Goal: Task Accomplishment & Management: Manage account settings

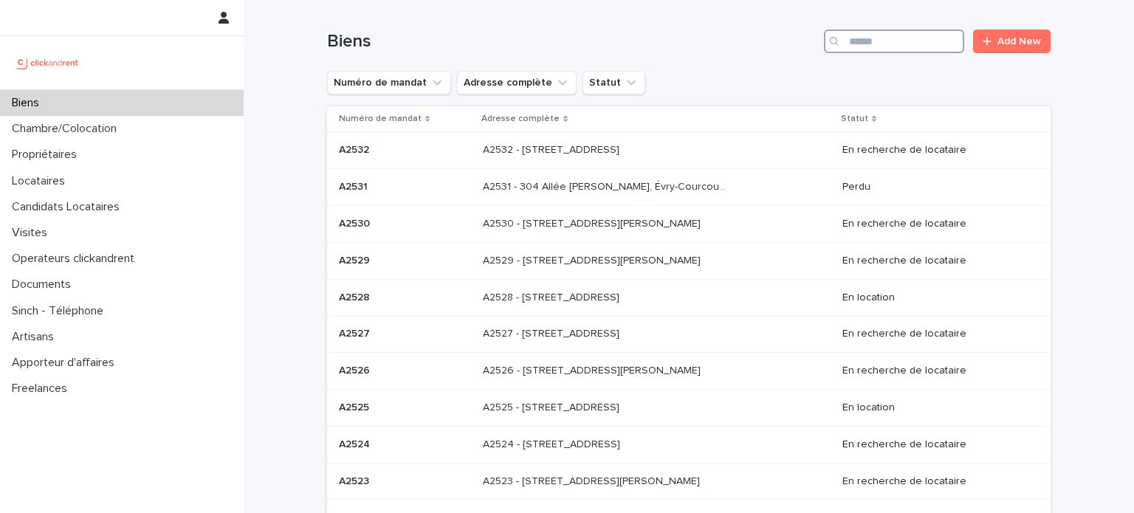
click at [849, 41] on input "Search" at bounding box center [894, 42] width 140 height 24
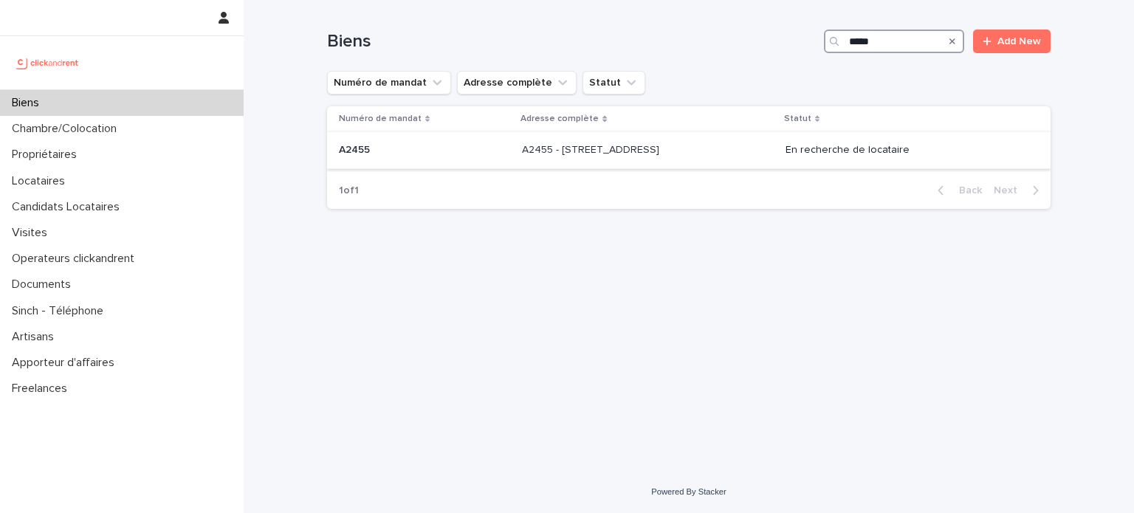
type input "*****"
click at [694, 144] on p at bounding box center [645, 150] width 246 height 13
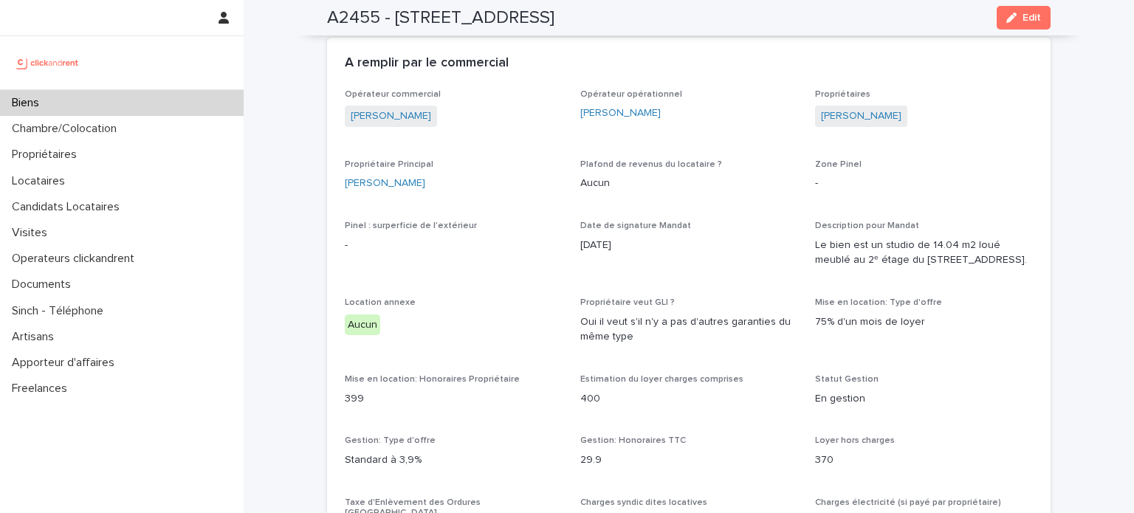
scroll to position [1092, 0]
click at [133, 103] on div "Biens" at bounding box center [122, 103] width 244 height 26
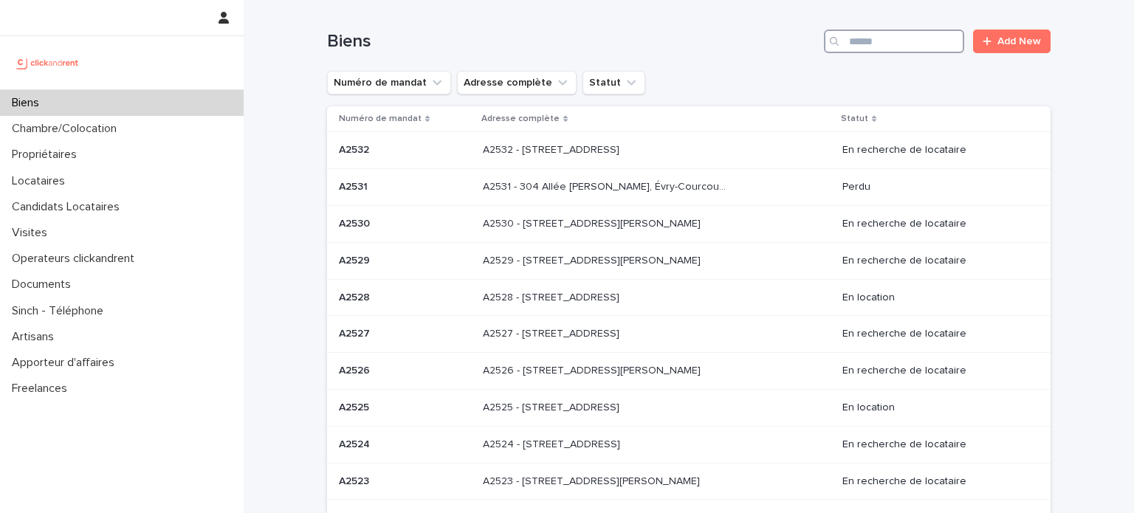
click at [880, 51] on input "Search" at bounding box center [894, 42] width 140 height 24
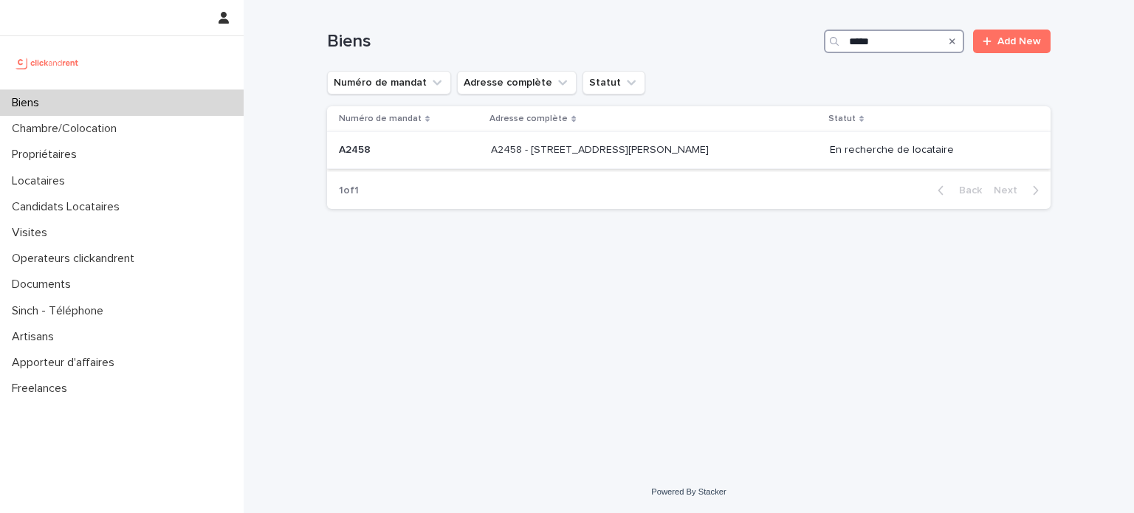
type input "*****"
click at [734, 133] on td "A2458 - [STREET_ADDRESS][PERSON_NAME] 93150 A2458 - [STREET_ADDRESS][PERSON_NAM…" at bounding box center [654, 150] width 339 height 37
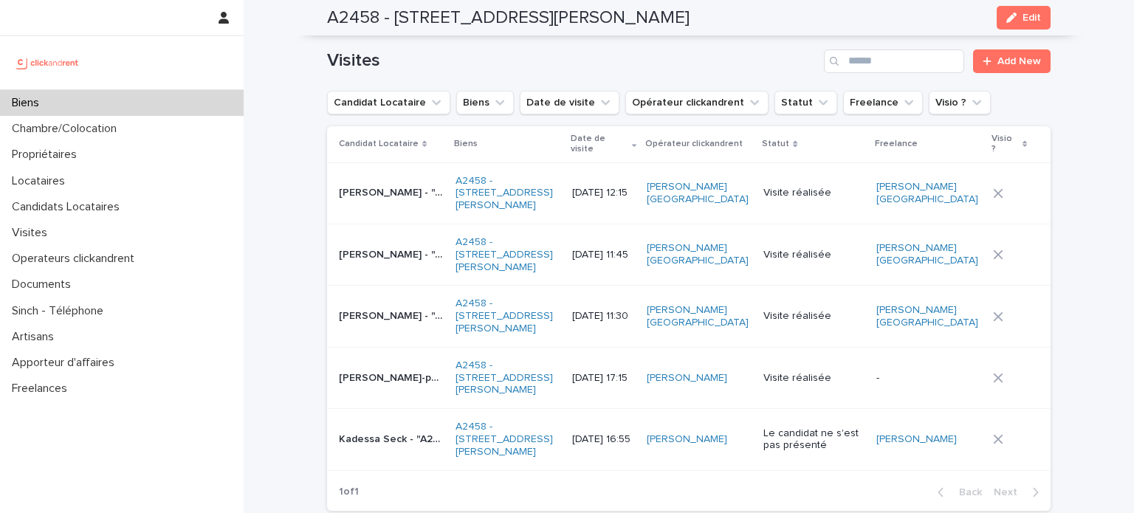
scroll to position [6896, 0]
click at [381, 245] on p "[PERSON_NAME] - "A2458 - [STREET_ADDRESS][PERSON_NAME]"" at bounding box center [393, 252] width 108 height 15
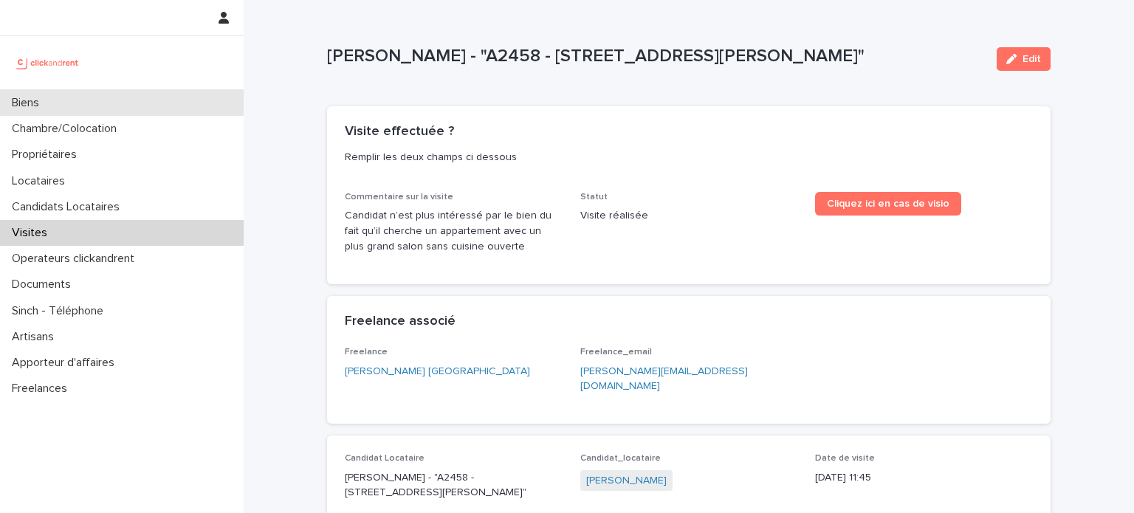
click at [109, 100] on div "Biens" at bounding box center [122, 103] width 244 height 26
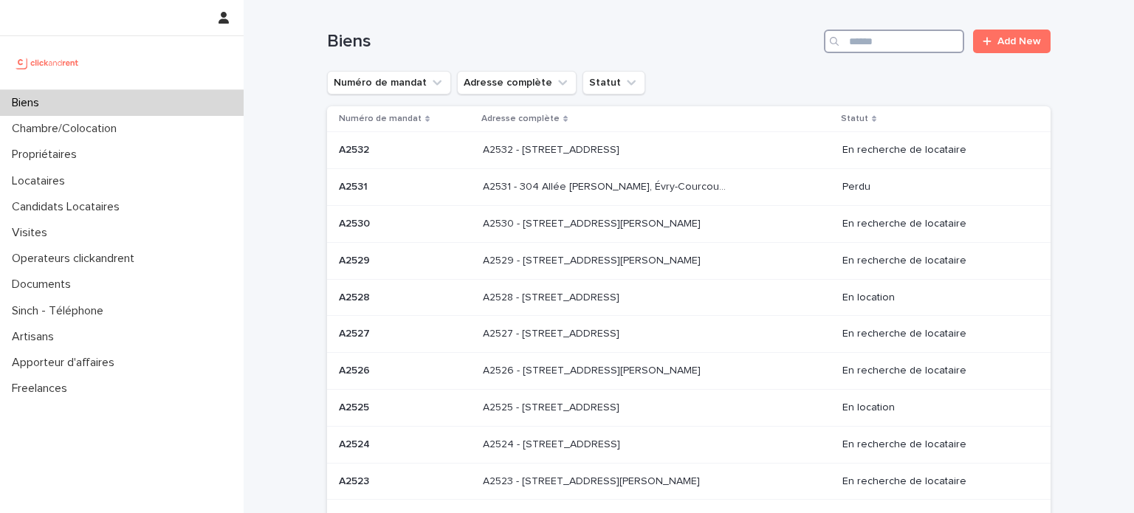
click at [883, 44] on input "Search" at bounding box center [894, 42] width 140 height 24
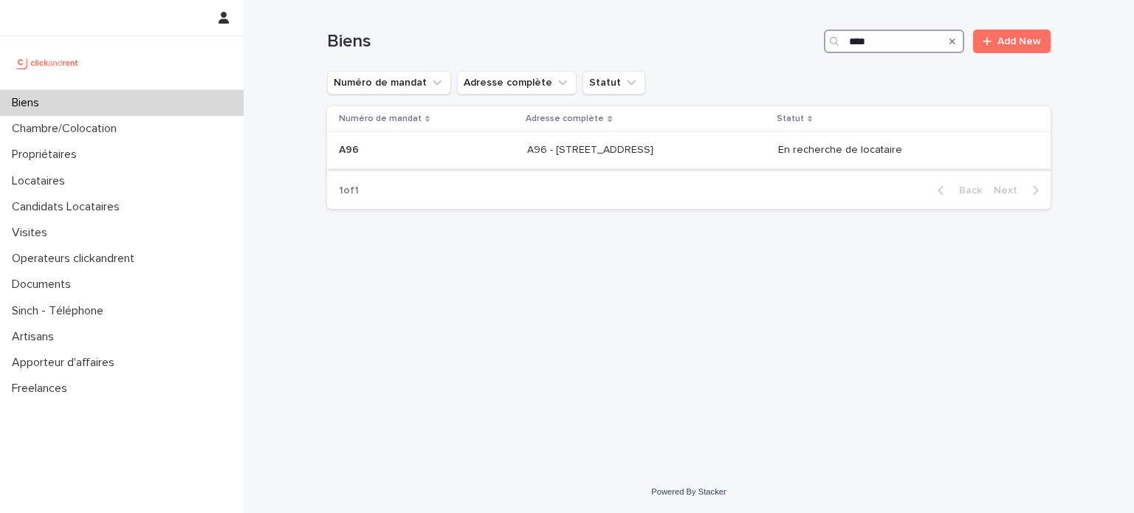
type input "***"
click at [706, 159] on div "A96 - [STREET_ADDRESS] - [STREET_ADDRESS]" at bounding box center [646, 150] width 238 height 24
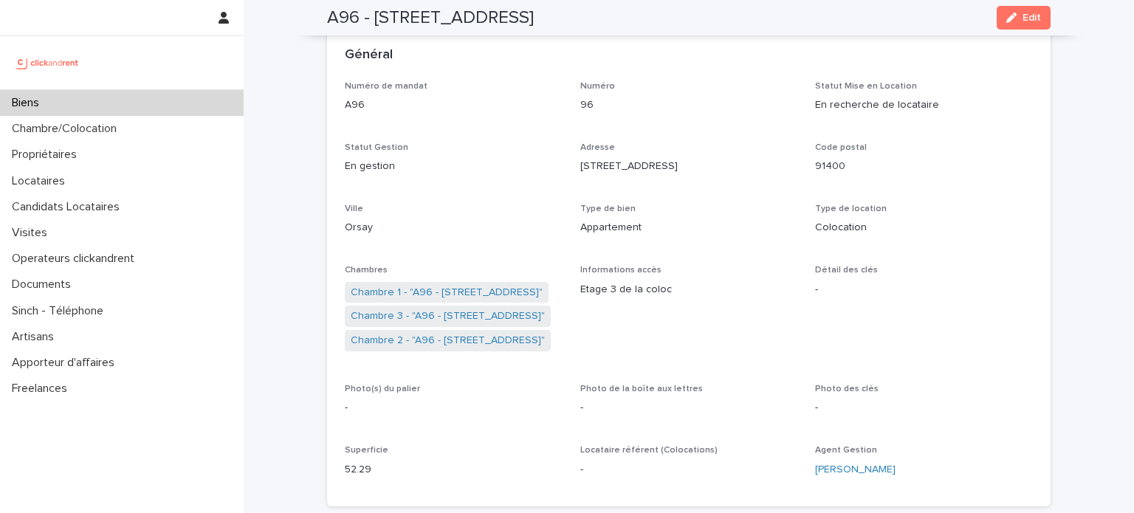
scroll to position [58, 0]
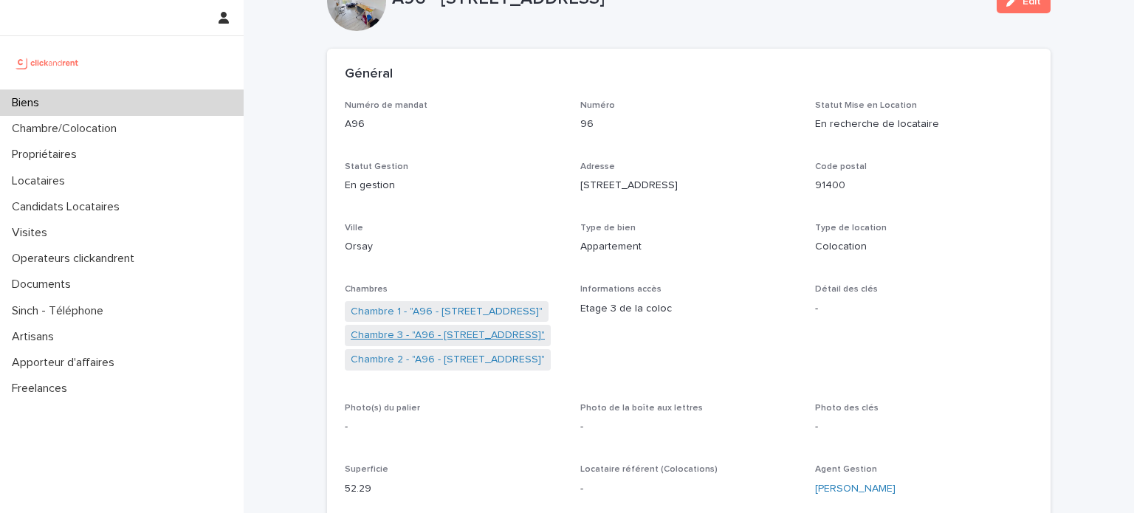
click at [457, 342] on link "Chambre 3 - "A96 - [STREET_ADDRESS]"" at bounding box center [448, 335] width 194 height 15
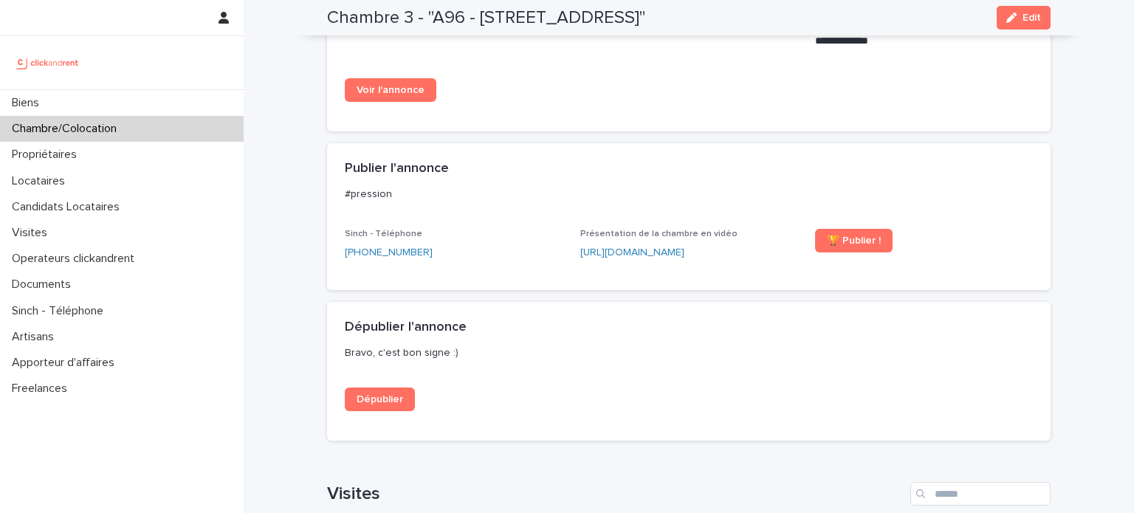
scroll to position [750, 0]
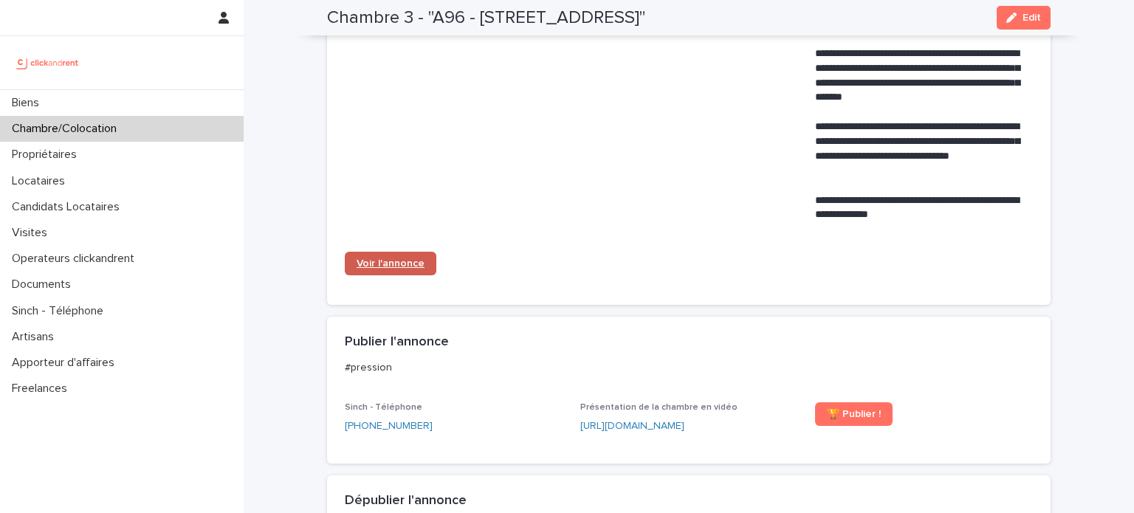
click at [397, 261] on span "Voir l'annonce" at bounding box center [390, 263] width 68 height 10
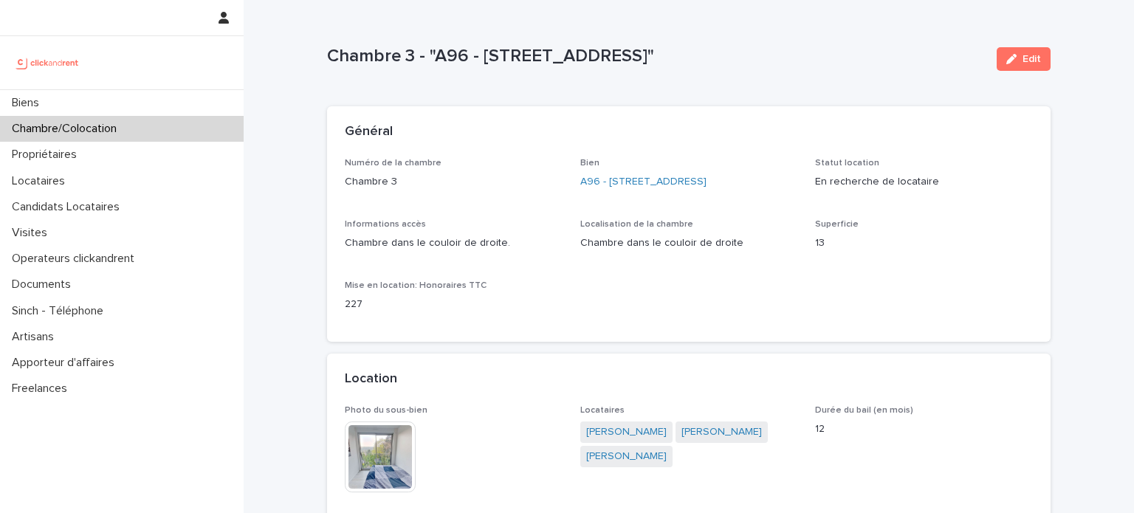
scroll to position [124, 0]
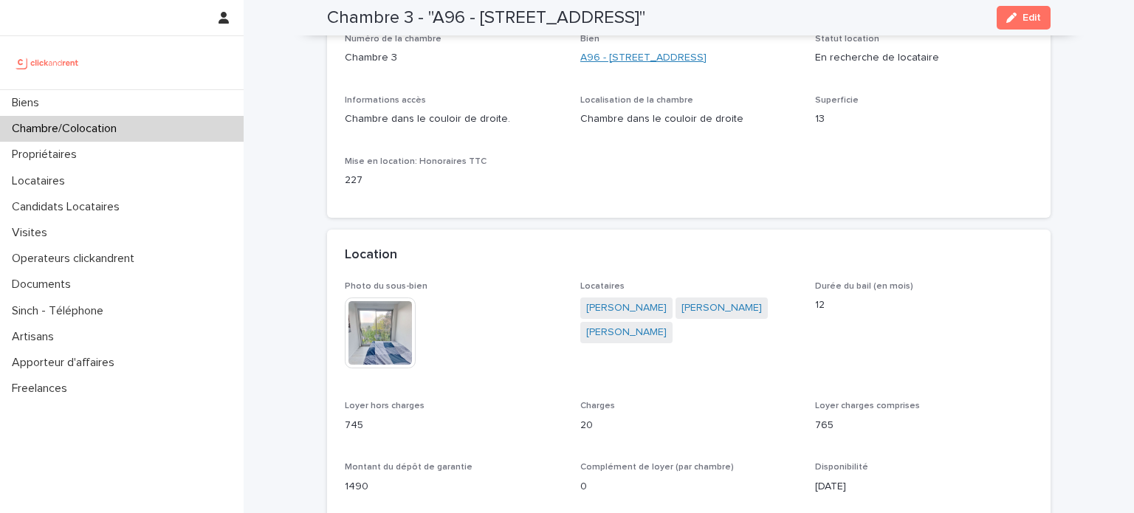
click at [636, 52] on link "A96 - [STREET_ADDRESS]" at bounding box center [643, 57] width 126 height 15
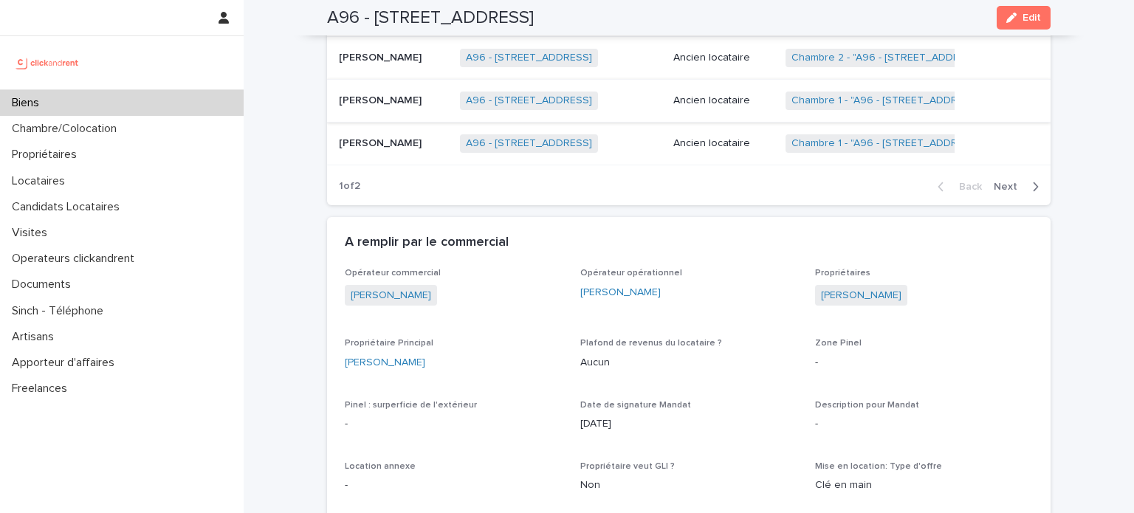
scroll to position [988, 0]
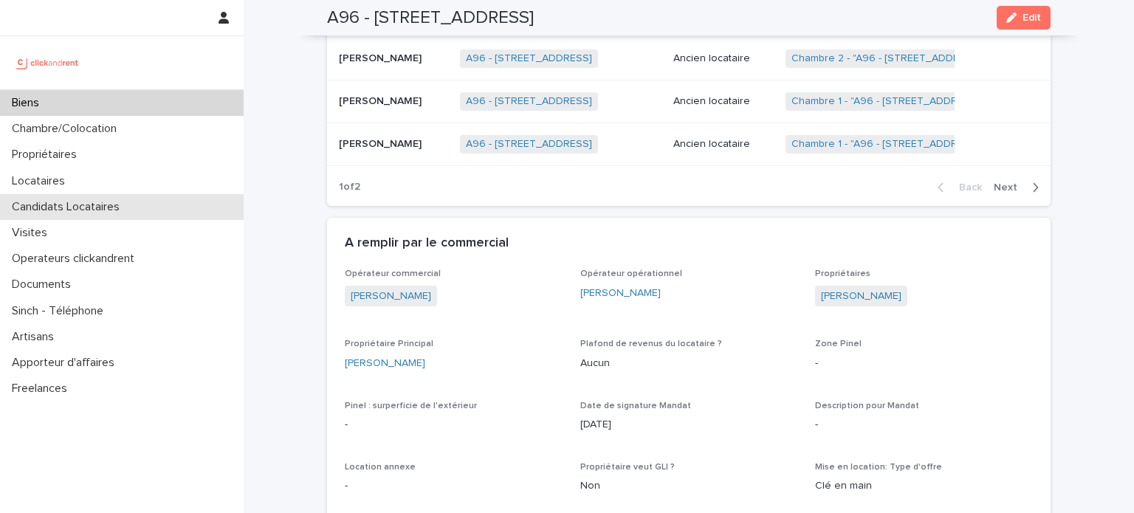
click at [102, 209] on p "Candidats Locataires" at bounding box center [68, 207] width 125 height 14
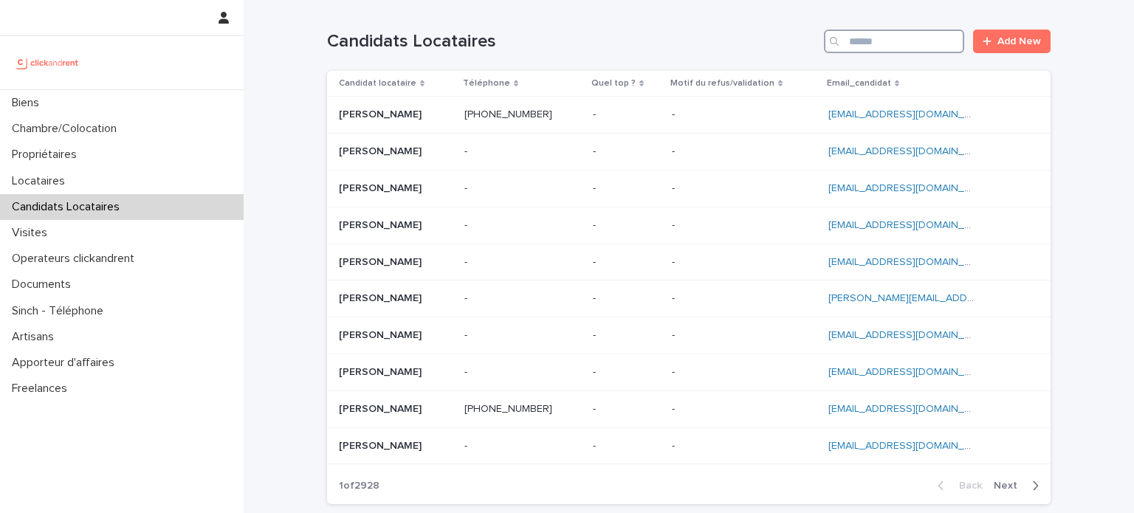
click at [889, 44] on input "Search" at bounding box center [894, 42] width 140 height 24
paste input "**********"
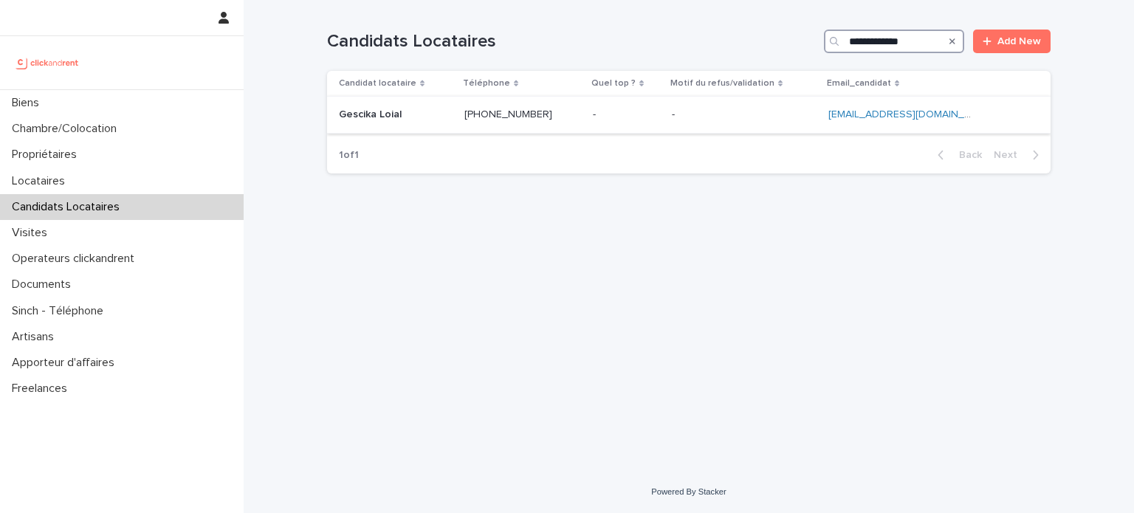
type input "**********"
click at [711, 110] on p at bounding box center [744, 114] width 145 height 13
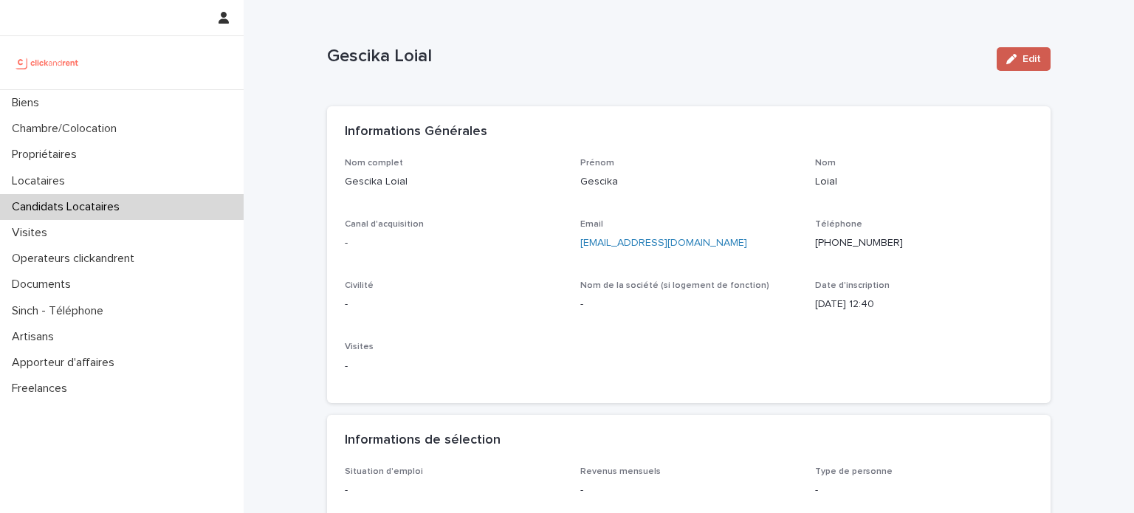
click at [1022, 63] on span "Edit" at bounding box center [1031, 59] width 18 height 10
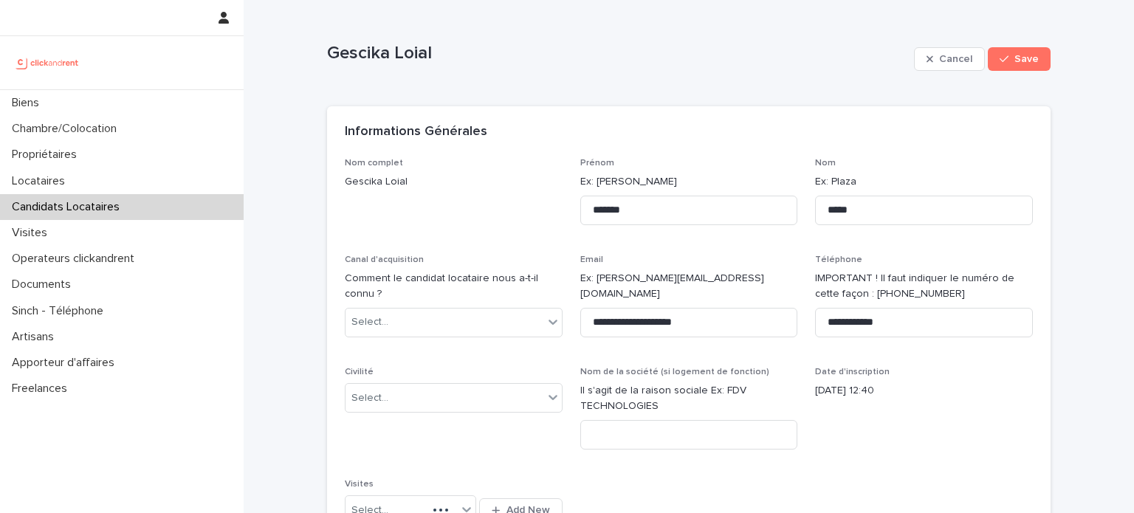
scroll to position [193, 0]
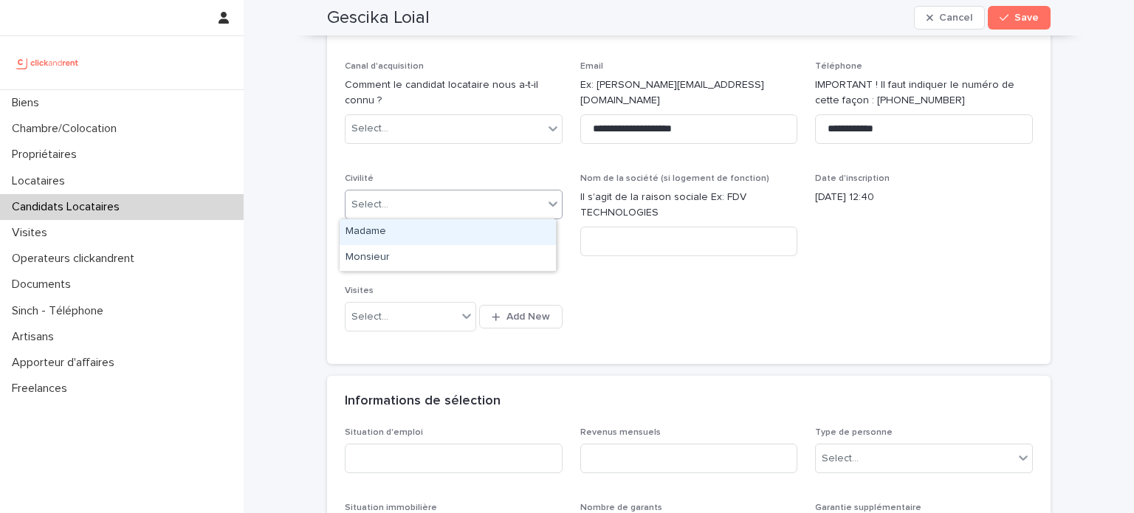
click at [409, 210] on div "Select..." at bounding box center [444, 205] width 198 height 24
click at [418, 230] on div "Madame" at bounding box center [447, 232] width 216 height 26
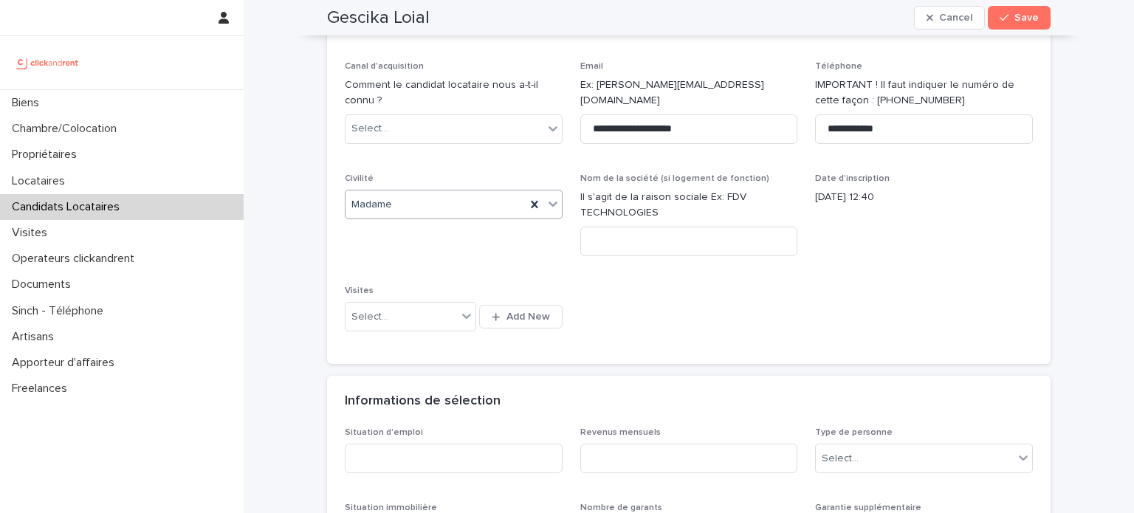
scroll to position [517, 0]
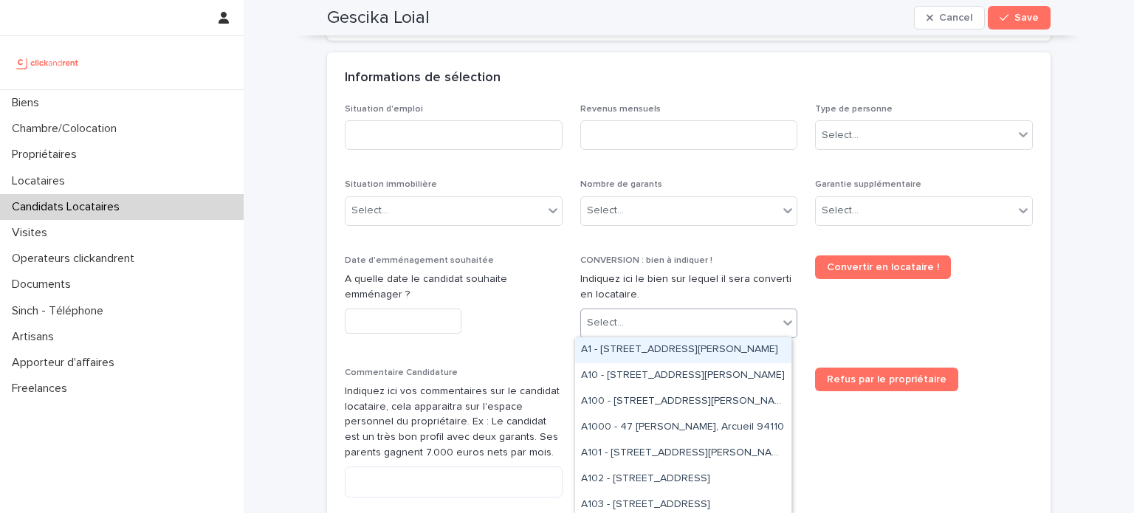
click at [607, 319] on div "Select..." at bounding box center [605, 322] width 37 height 15
type input "***"
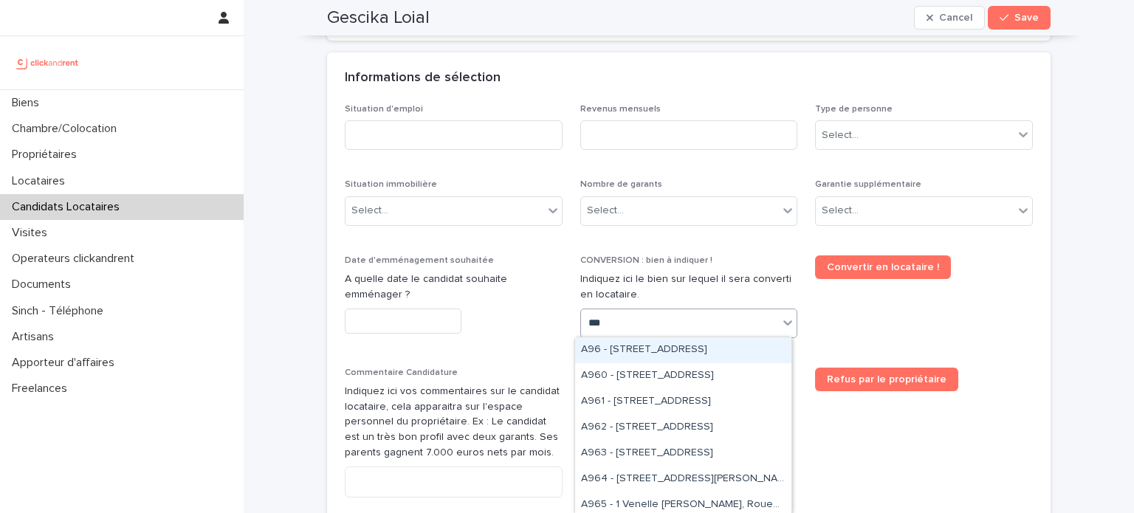
click at [692, 351] on div "A96 - [STREET_ADDRESS]" at bounding box center [683, 350] width 216 height 26
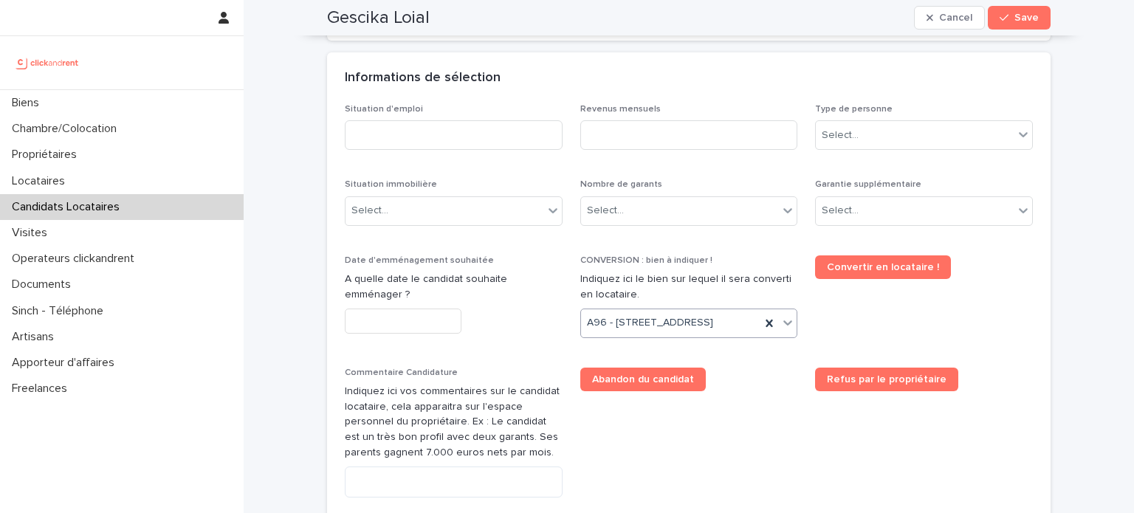
scroll to position [530, 0]
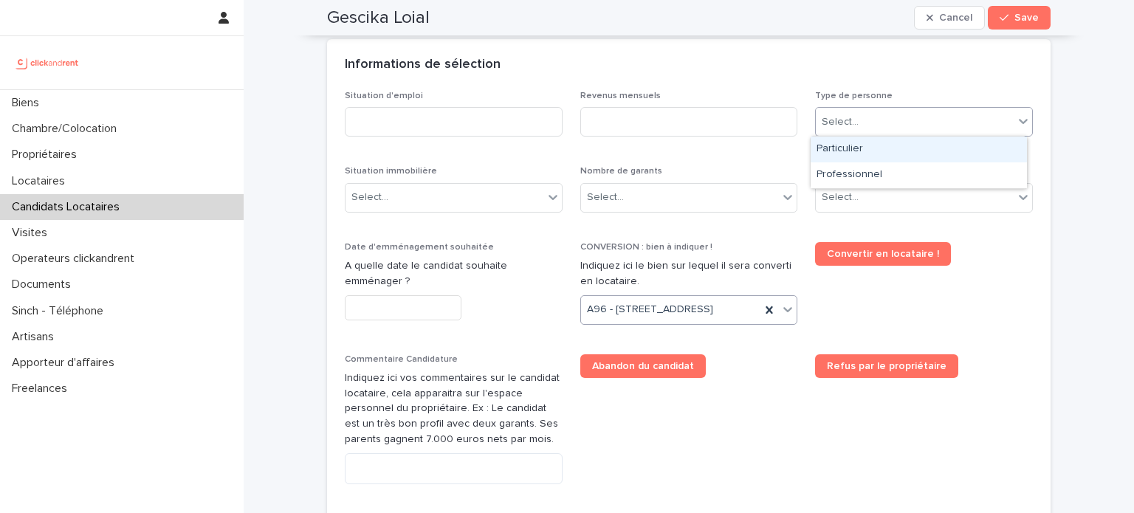
click at [851, 112] on div "Select..." at bounding box center [915, 122] width 198 height 24
click at [861, 142] on div "Particulier" at bounding box center [918, 150] width 216 height 26
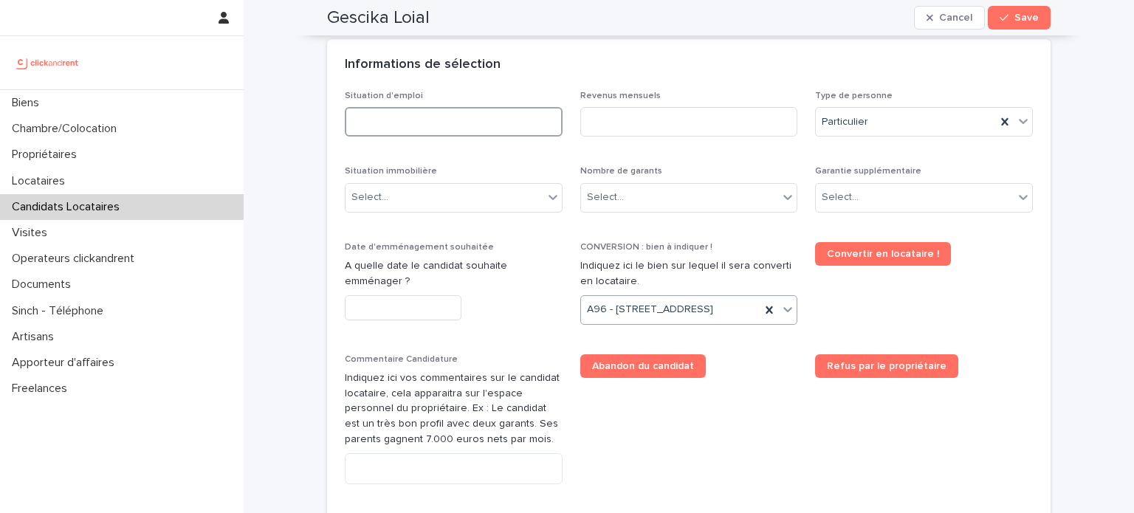
click at [424, 120] on input at bounding box center [454, 122] width 218 height 30
type input "***"
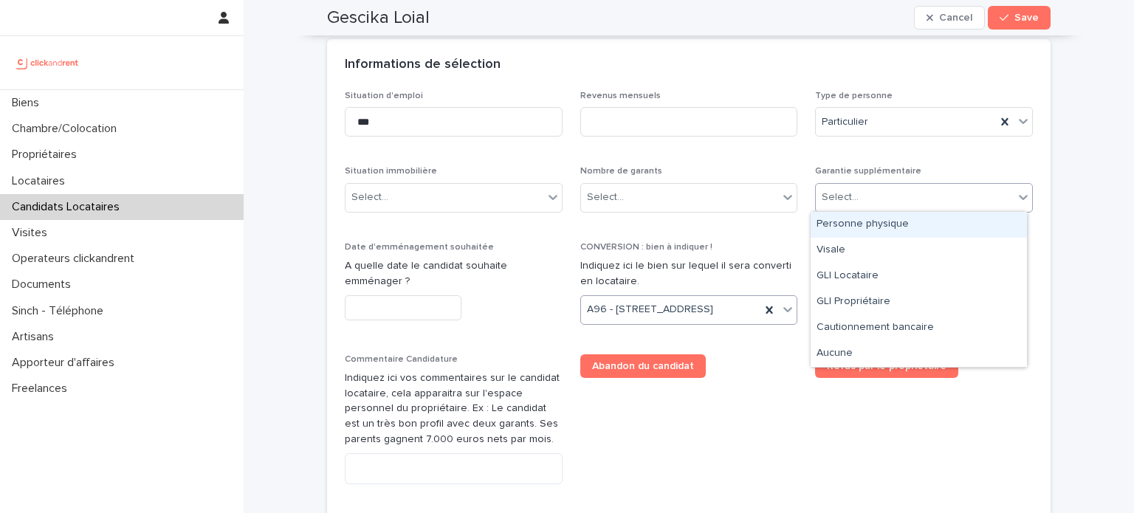
click at [838, 204] on div "Select..." at bounding box center [915, 197] width 198 height 24
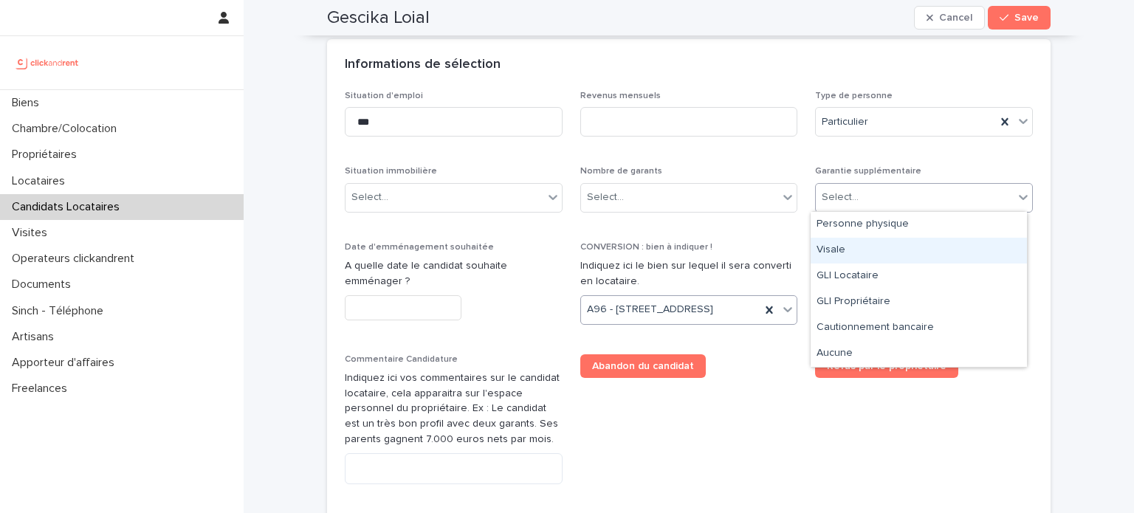
click at [828, 246] on div "Visale" at bounding box center [918, 251] width 216 height 26
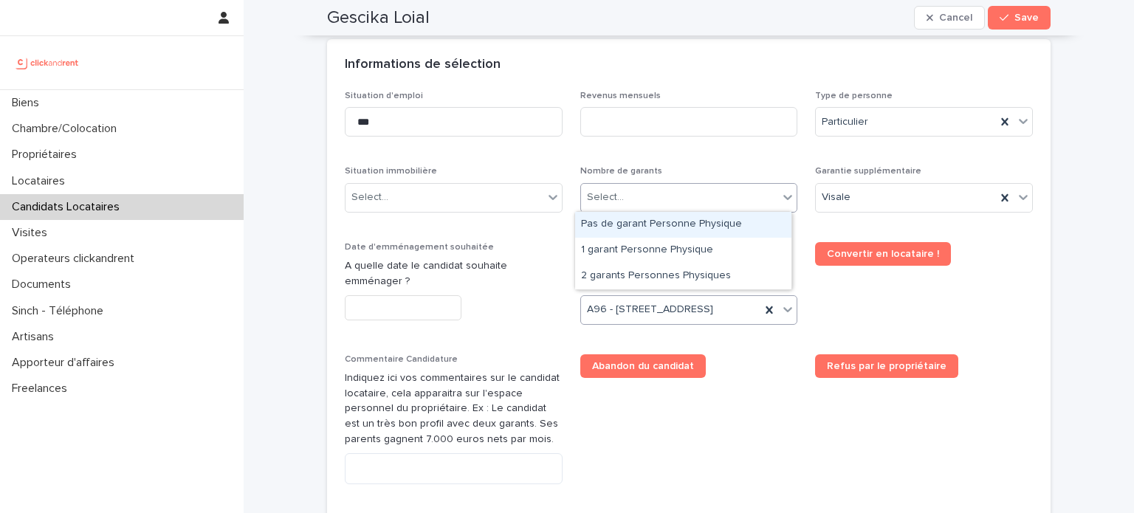
click at [625, 204] on div at bounding box center [625, 197] width 1 height 18
click at [644, 223] on div "Pas de garant Personne Physique" at bounding box center [683, 225] width 216 height 26
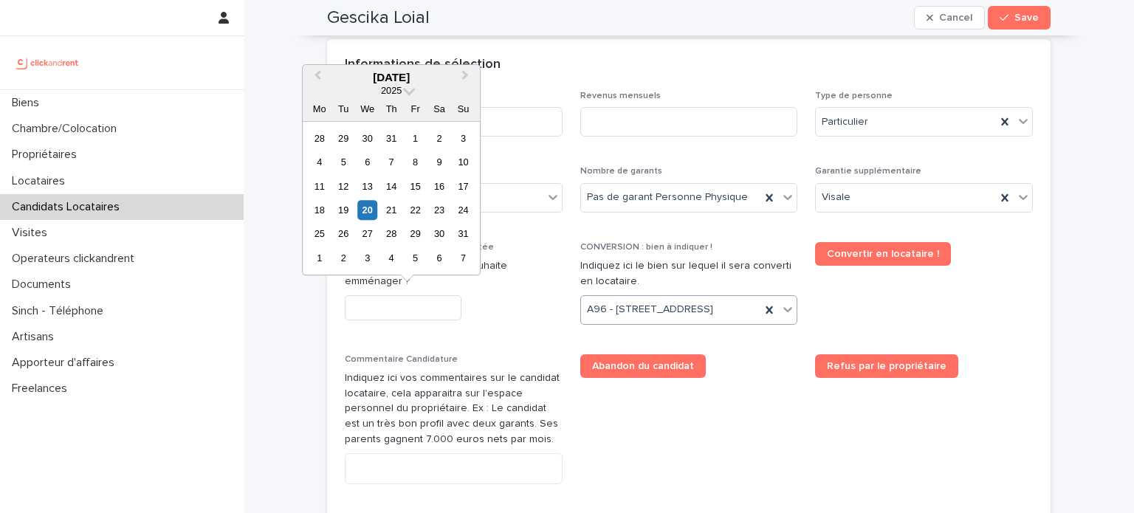
click at [394, 317] on input "text" at bounding box center [403, 308] width 117 height 26
click at [316, 235] on div "25" at bounding box center [319, 234] width 20 height 20
type input "*********"
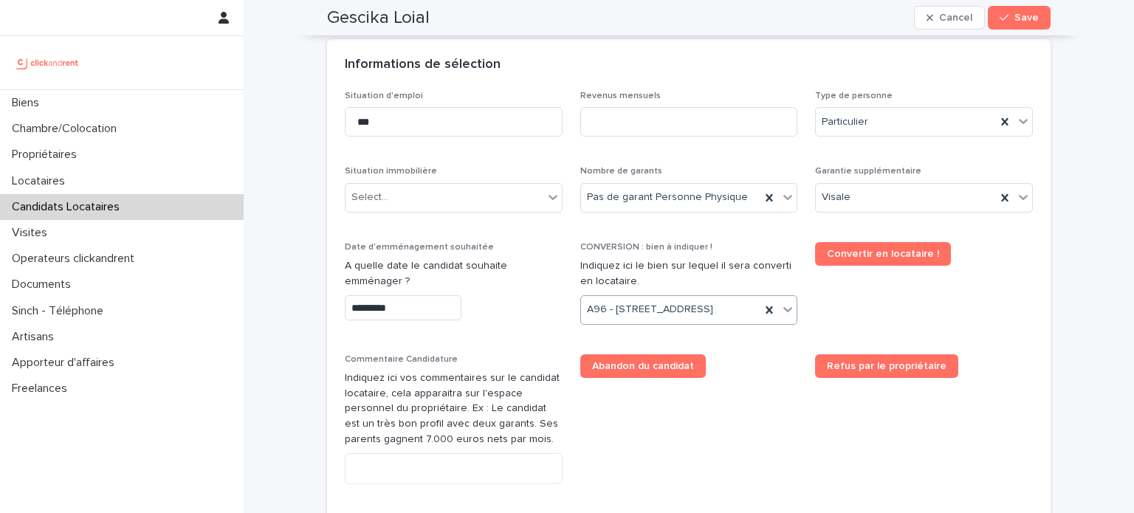
click at [417, 179] on div "Situation immobilière Select..." at bounding box center [454, 195] width 218 height 58
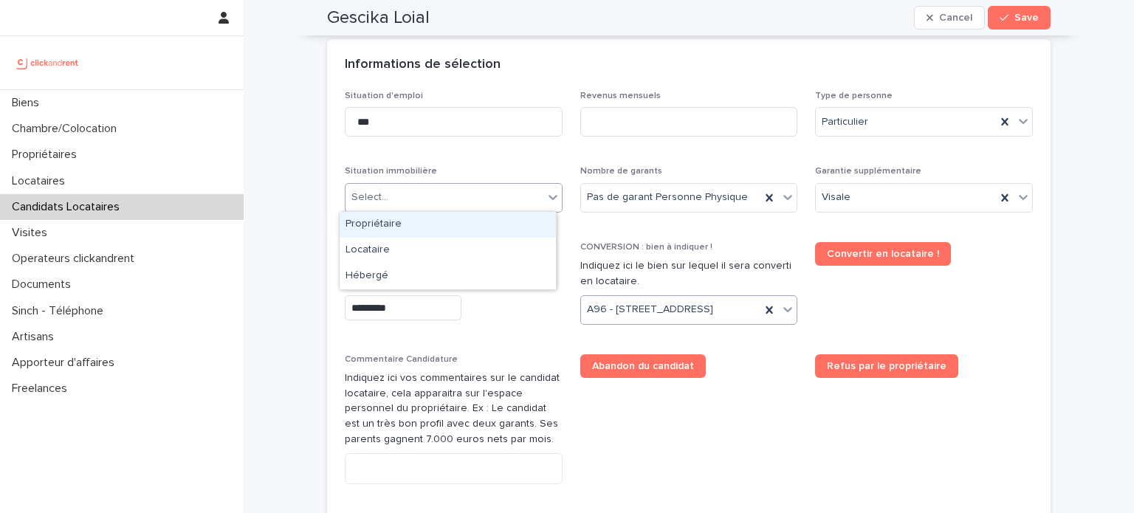
click at [422, 185] on div "Select..." at bounding box center [444, 197] width 198 height 24
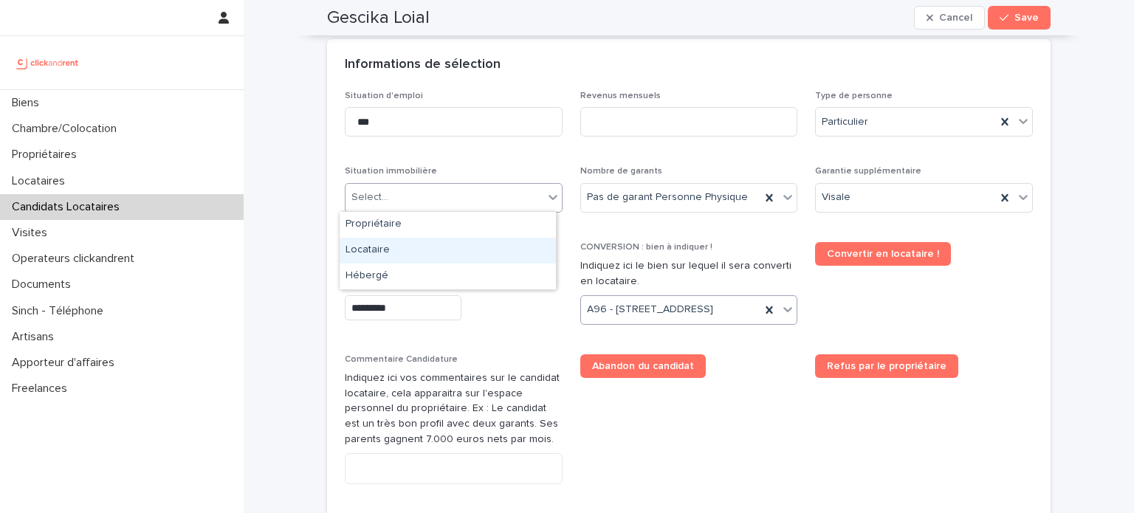
click at [440, 251] on div "Locataire" at bounding box center [447, 251] width 216 height 26
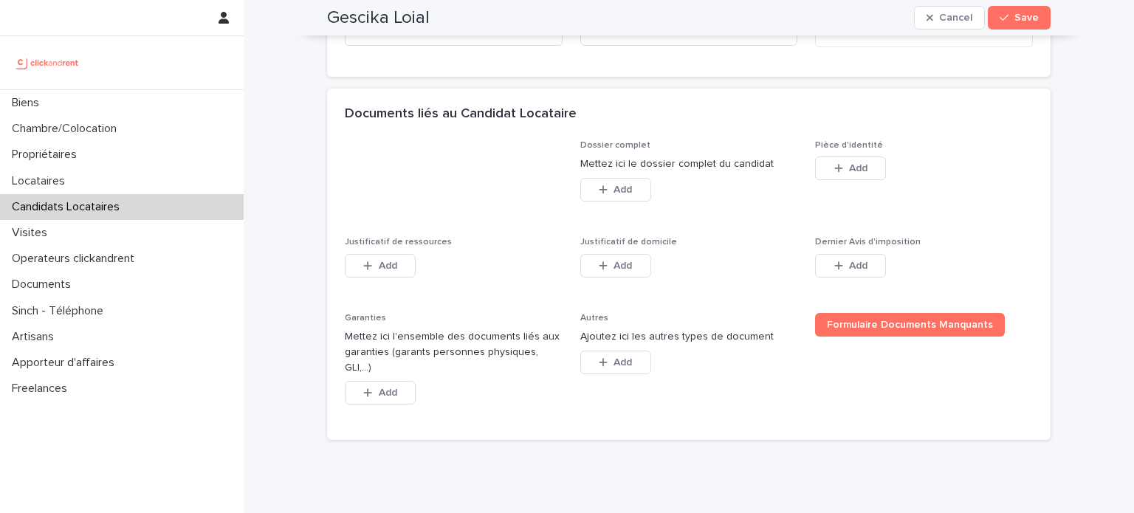
scroll to position [1044, 0]
click at [835, 174] on icon "button" at bounding box center [838, 169] width 9 height 10
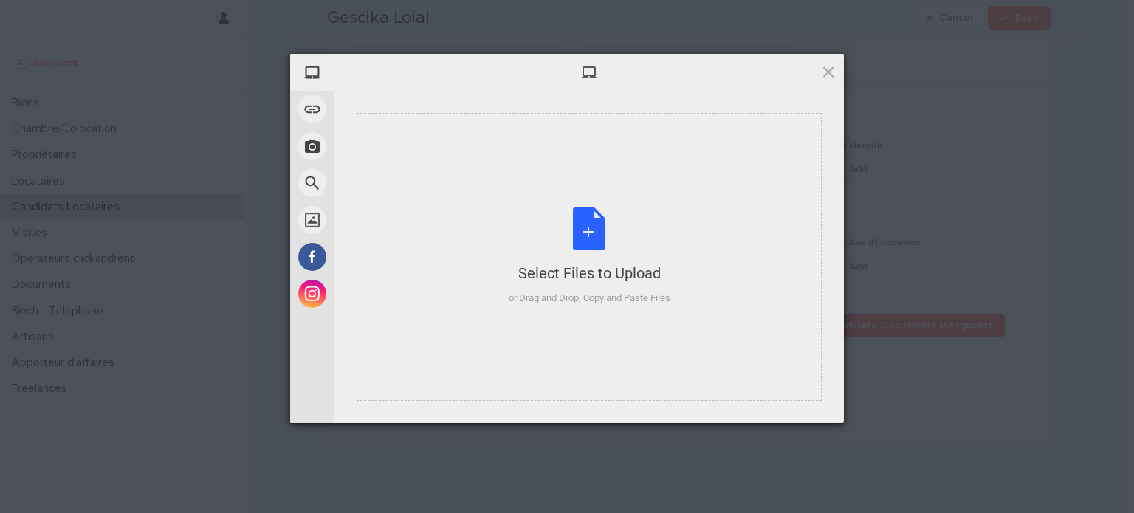
click at [625, 244] on div "Select Files to Upload or Drag and Drop, Copy and Paste Files" at bounding box center [589, 256] width 162 height 98
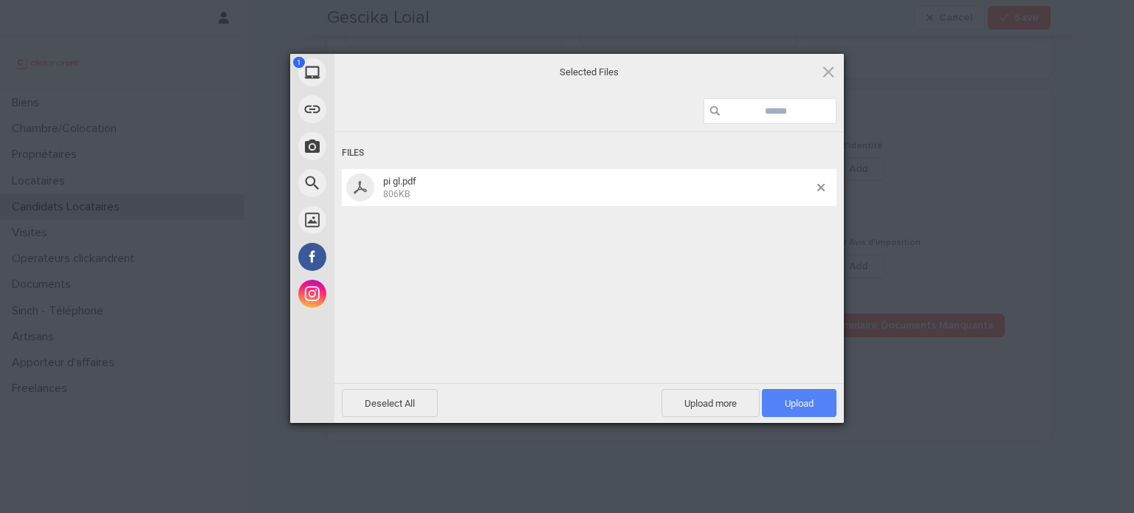
click at [821, 389] on span "Upload 1" at bounding box center [799, 403] width 75 height 28
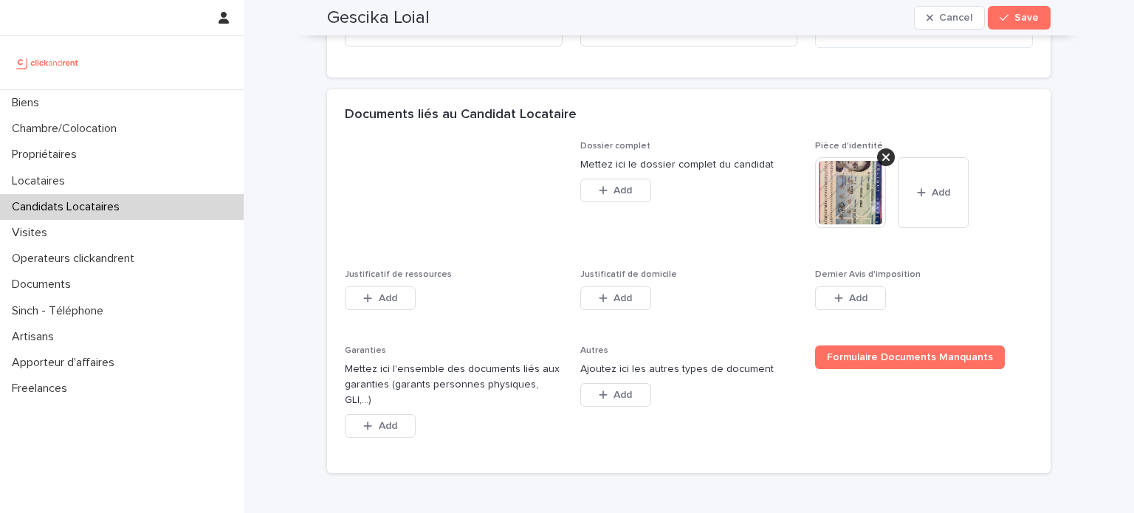
click at [617, 303] on span "Add" at bounding box center [622, 298] width 18 height 10
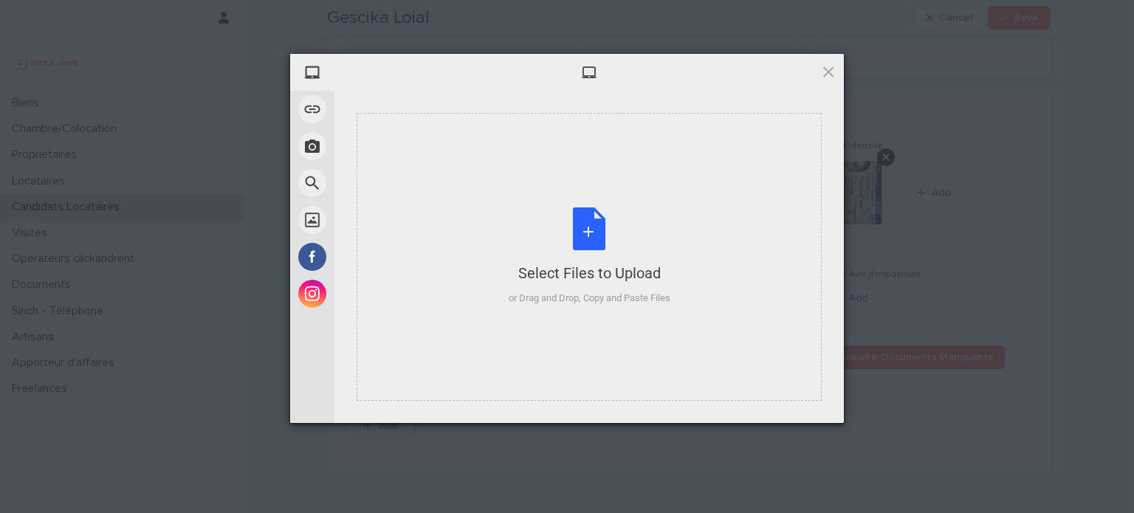
click at [533, 244] on div "Select Files to Upload or Drag and Drop, Copy and Paste Files" at bounding box center [589, 256] width 162 height 98
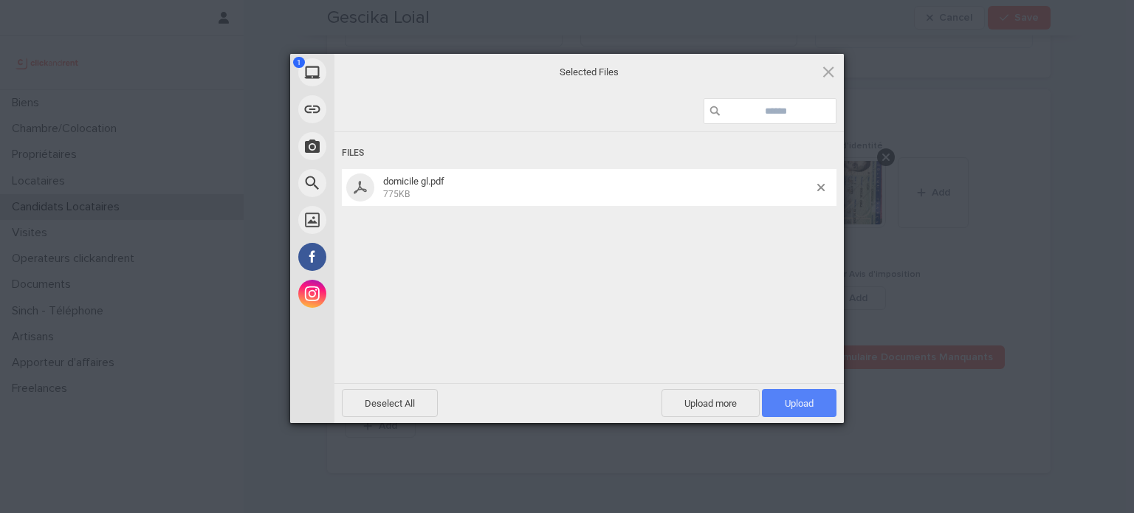
click at [817, 403] on span "Upload 1" at bounding box center [799, 403] width 75 height 28
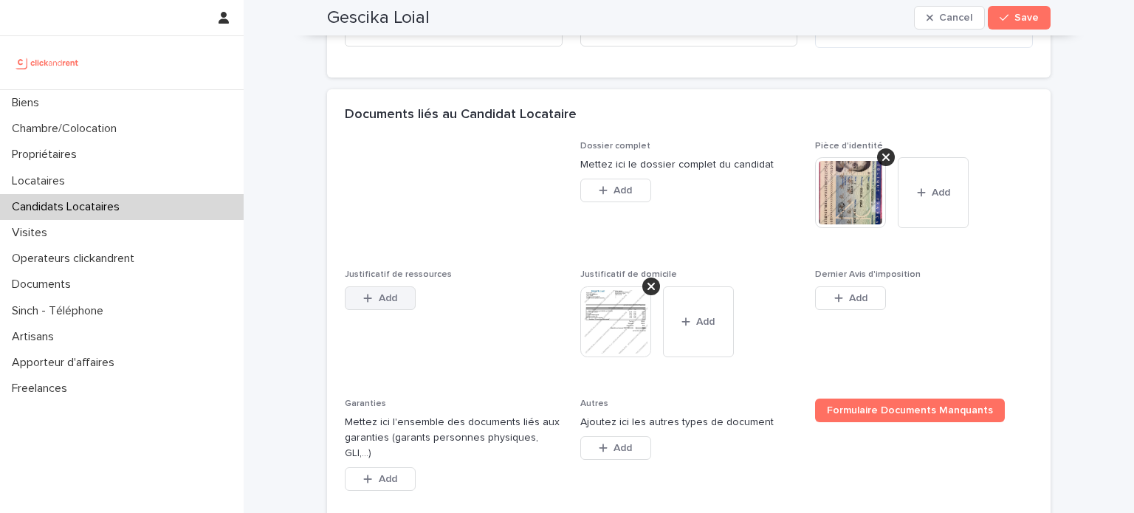
click at [363, 303] on icon "button" at bounding box center [367, 298] width 9 height 10
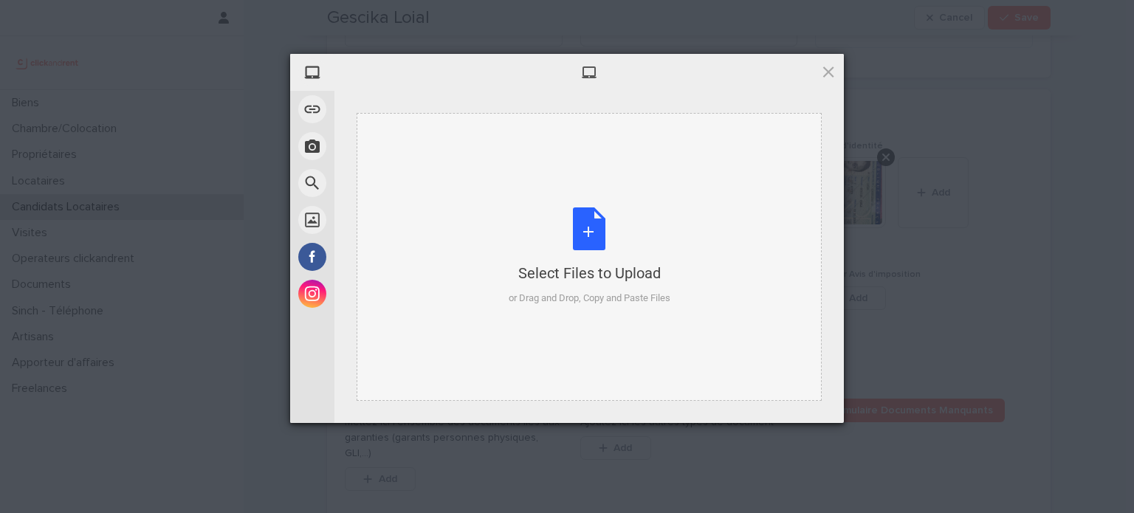
click at [523, 259] on div "Select Files to Upload or Drag and Drop, Copy and Paste Files" at bounding box center [589, 256] width 162 height 98
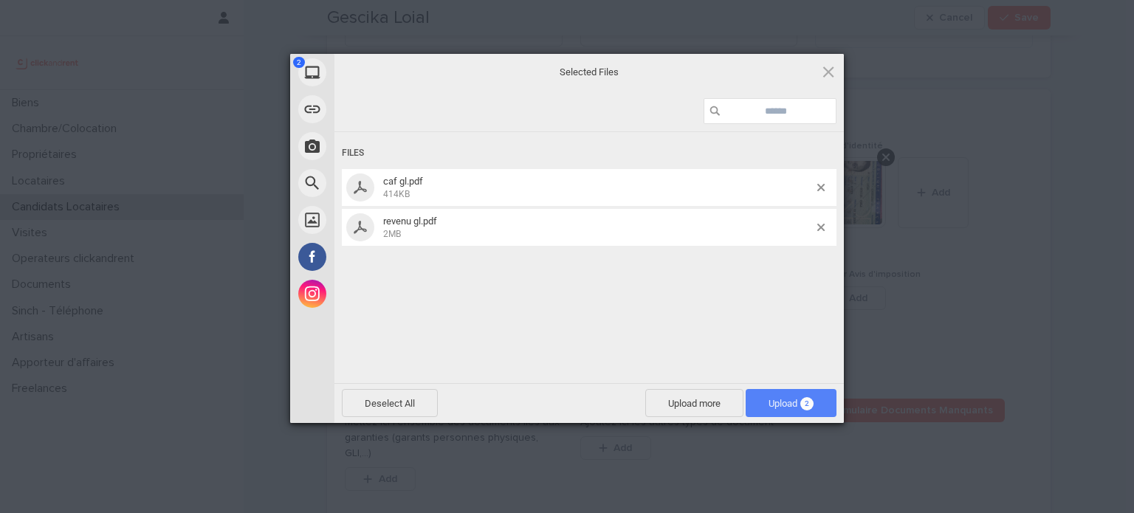
click at [794, 403] on span "Upload 2" at bounding box center [790, 403] width 45 height 11
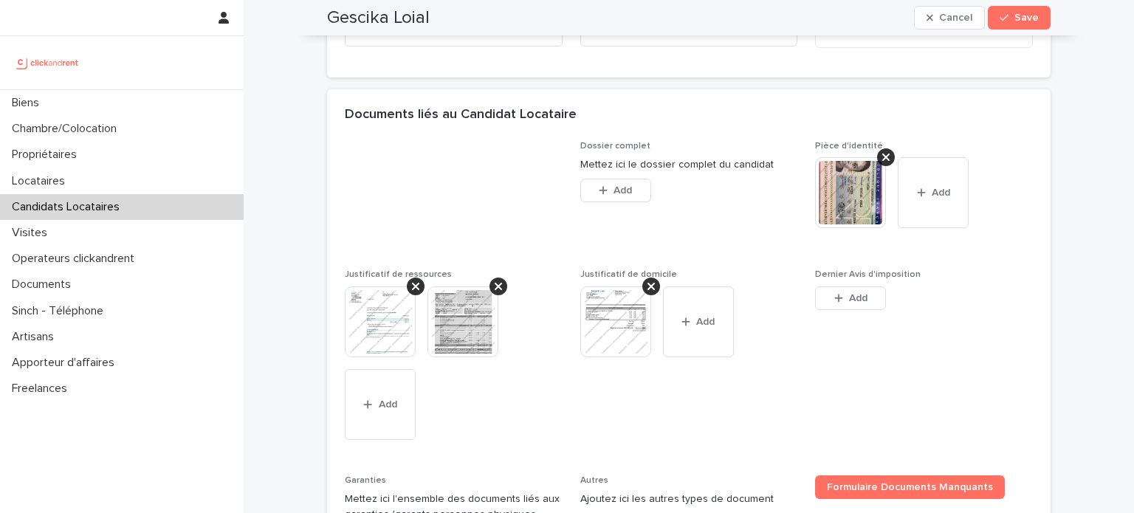
click at [862, 310] on button "Add" at bounding box center [850, 298] width 71 height 24
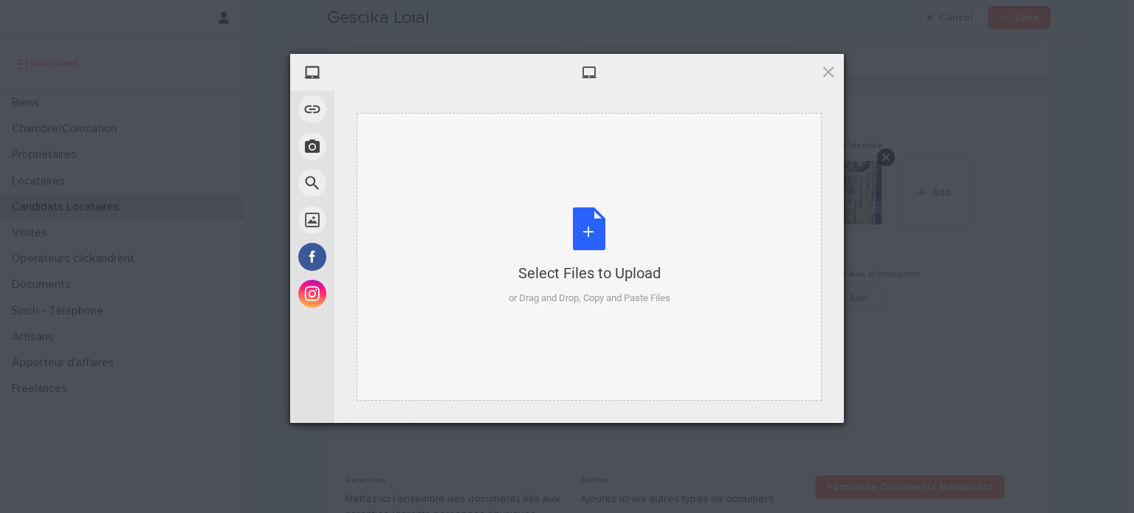
click at [608, 250] on div "Select Files to Upload or Drag and Drop, Copy and Paste Files" at bounding box center [589, 256] width 162 height 98
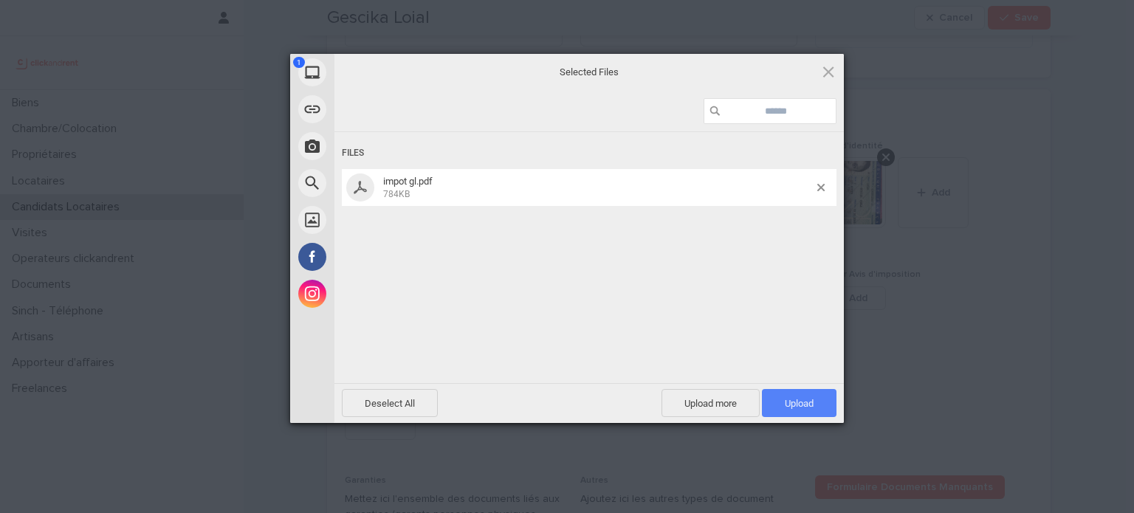
click at [795, 396] on span "Upload 1" at bounding box center [799, 403] width 75 height 28
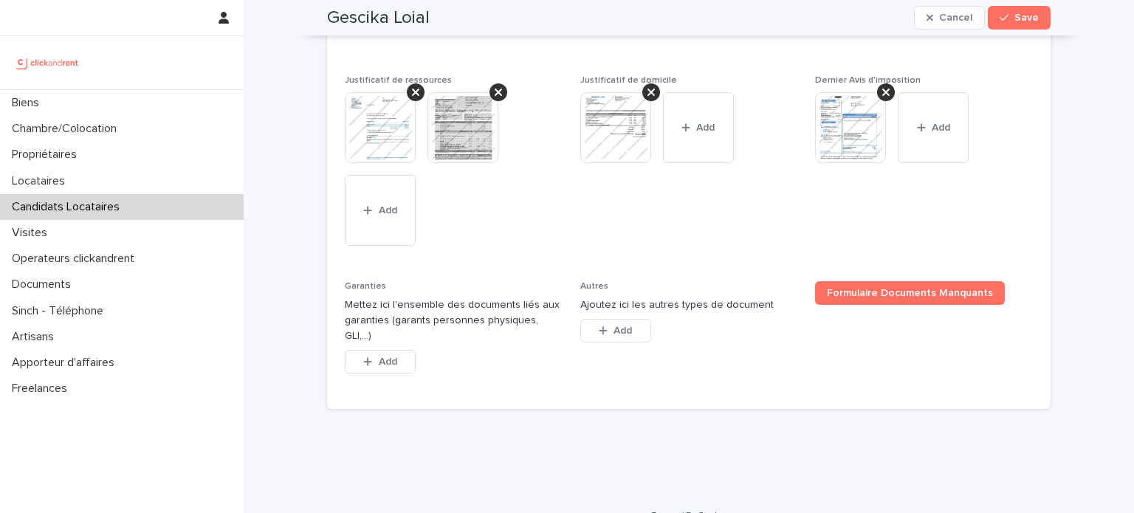
scroll to position [1238, 0]
click at [387, 365] on span "Add" at bounding box center [388, 361] width 18 height 10
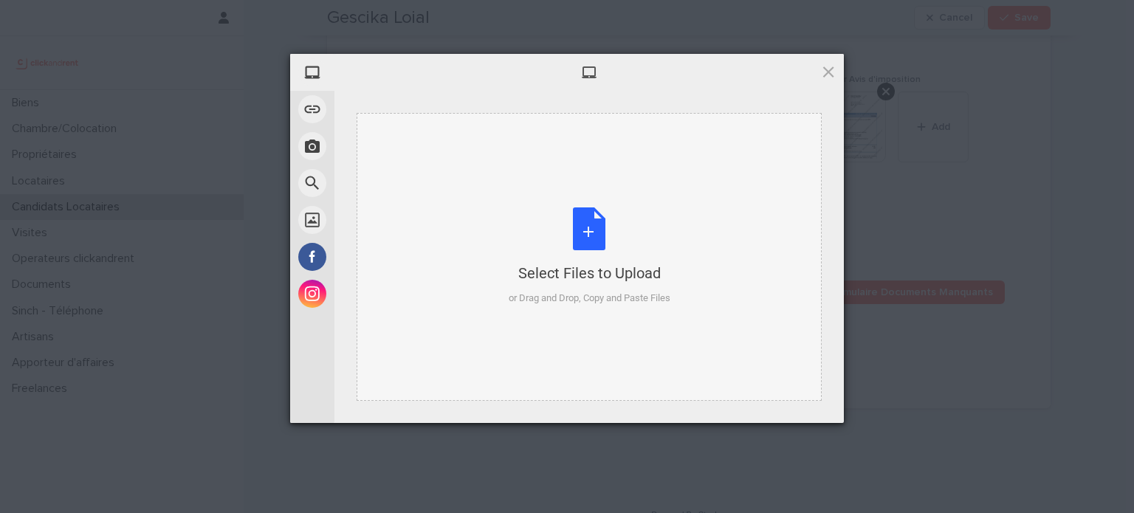
click at [518, 275] on div "Select Files to Upload" at bounding box center [589, 273] width 162 height 21
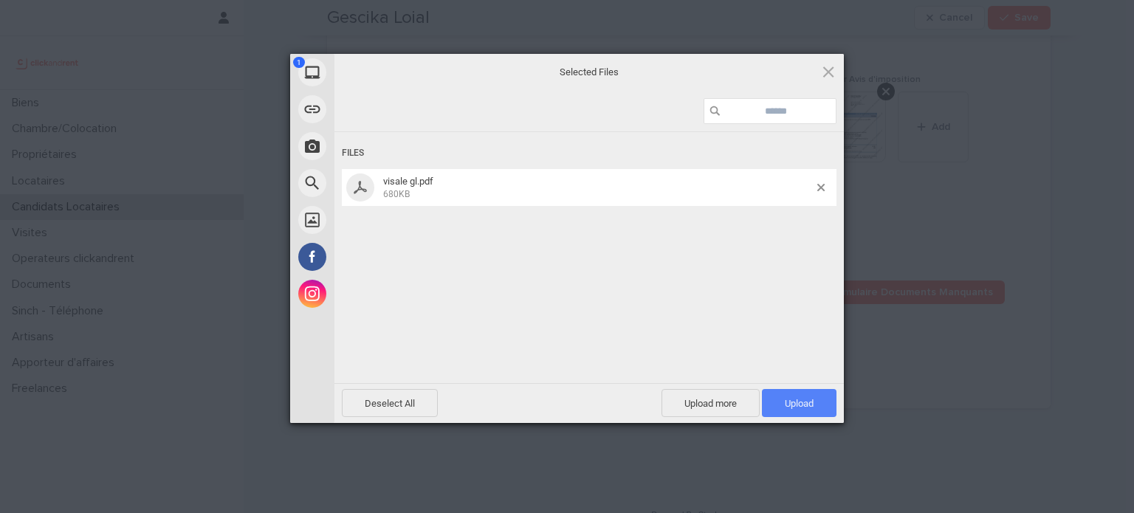
click at [807, 407] on span "Upload 1" at bounding box center [799, 403] width 29 height 11
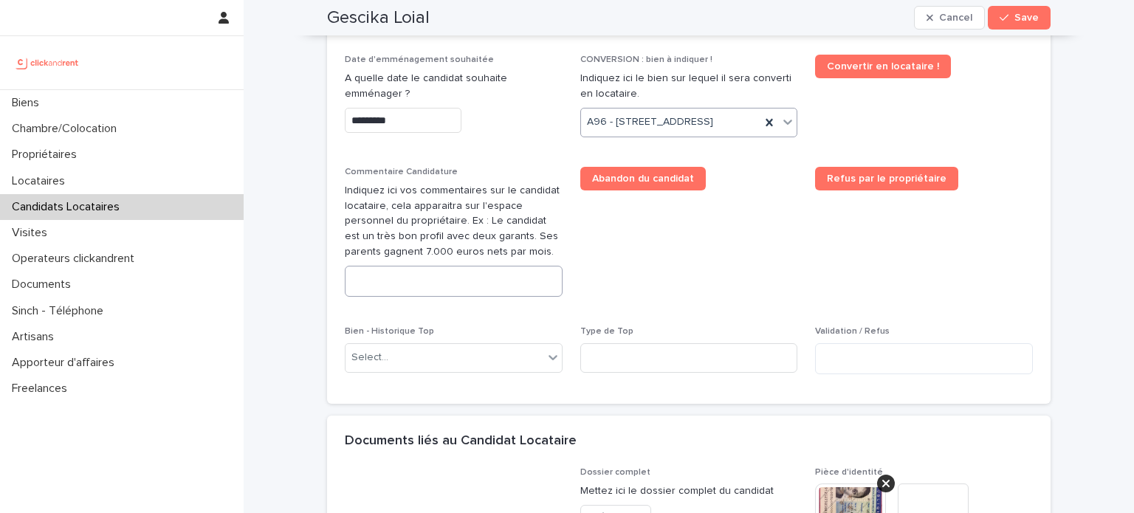
scroll to position [720, 0]
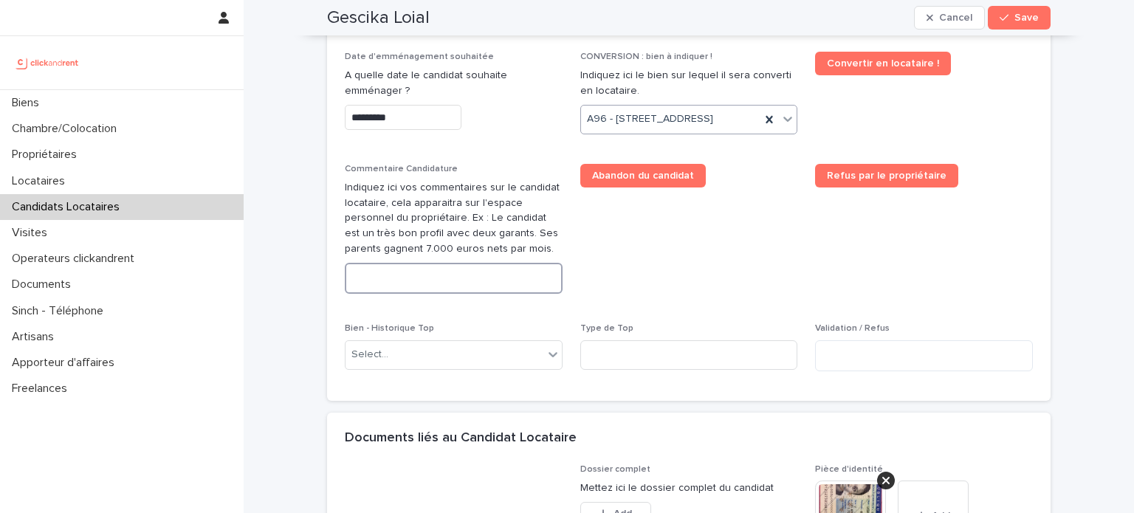
click at [436, 294] on textarea at bounding box center [454, 279] width 218 height 32
paste textarea "**********"
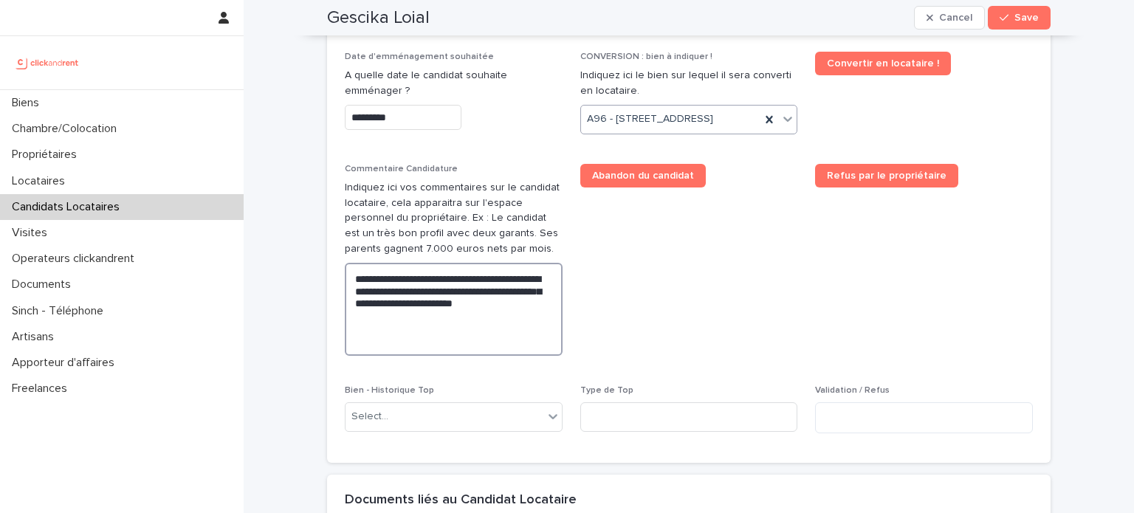
paste textarea "**********"
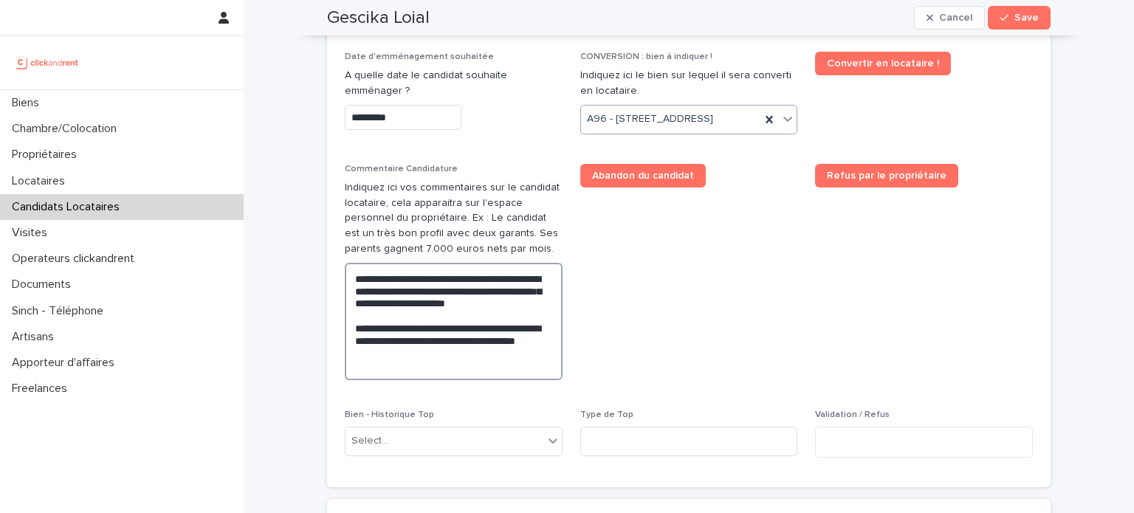
click at [497, 359] on textarea "**********" at bounding box center [454, 322] width 218 height 118
click at [495, 368] on textarea "**********" at bounding box center [454, 322] width 218 height 118
click at [499, 381] on textarea "**********" at bounding box center [454, 322] width 218 height 118
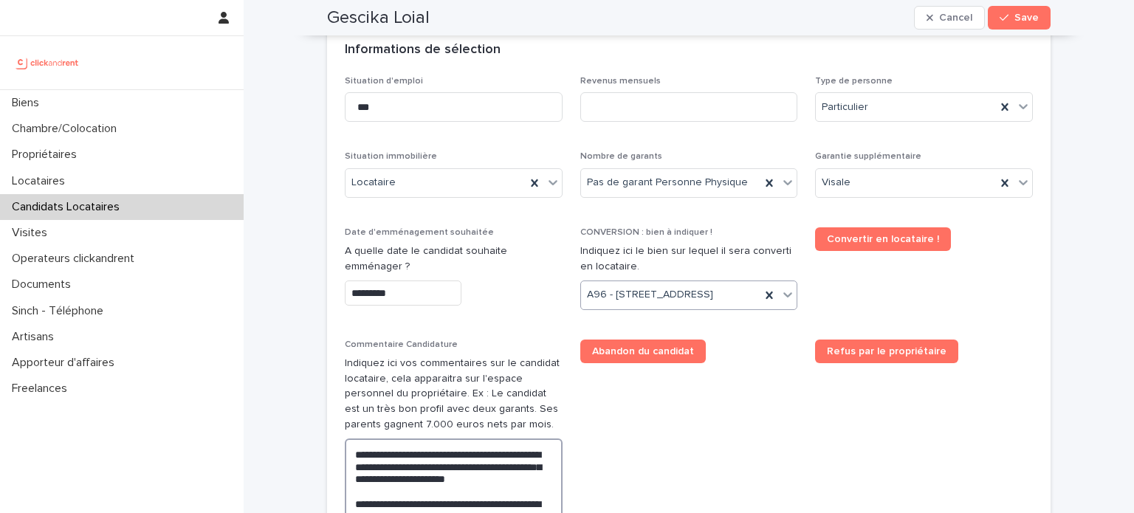
scroll to position [539, 0]
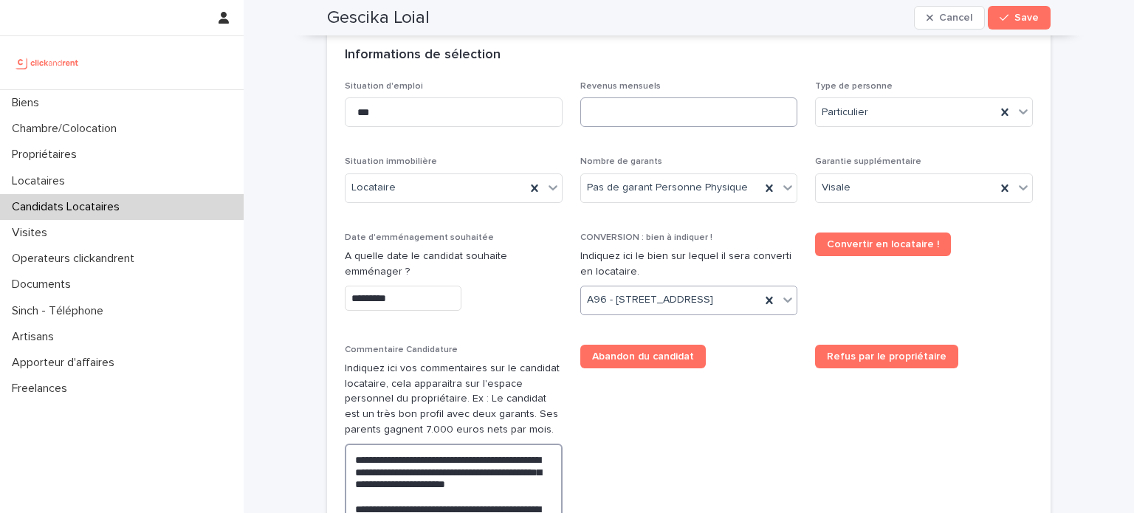
type textarea "**********"
click at [652, 109] on input at bounding box center [689, 112] width 218 height 30
type input "****"
click at [1029, 20] on span "Save" at bounding box center [1026, 18] width 24 height 10
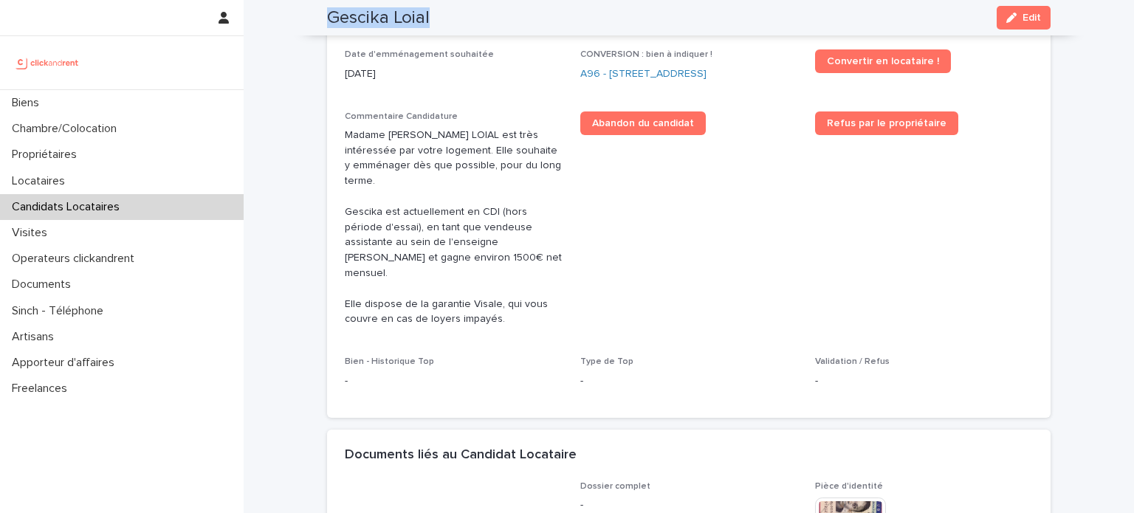
scroll to position [292, 0]
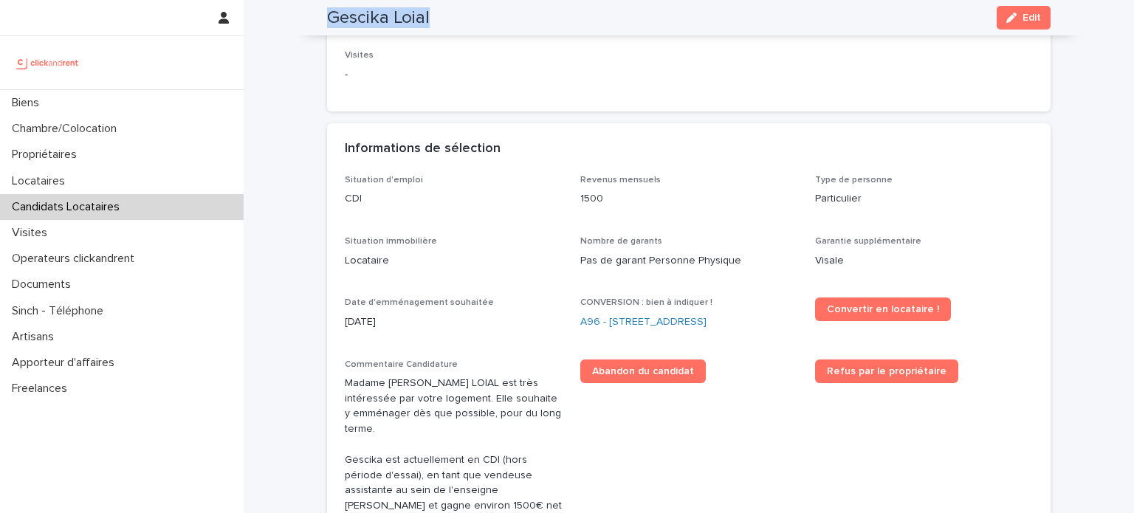
click at [327, 14] on div "[PERSON_NAME] Edit" at bounding box center [688, 17] width 723 height 35
copy h2 "Gescika Loial"
click at [667, 321] on link "A96 - [STREET_ADDRESS]" at bounding box center [643, 321] width 126 height 15
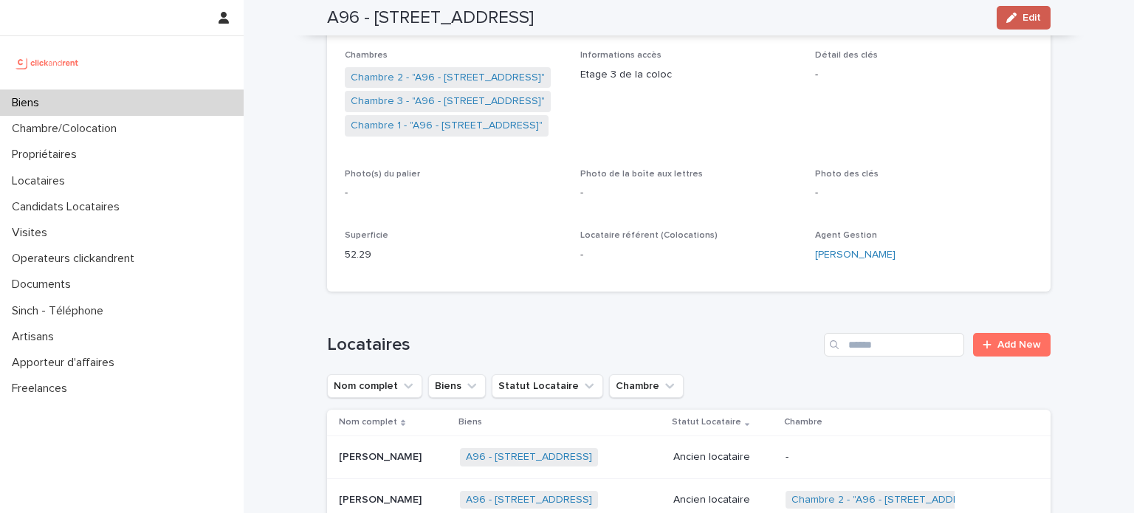
click at [1016, 20] on button "Edit" at bounding box center [1023, 18] width 54 height 24
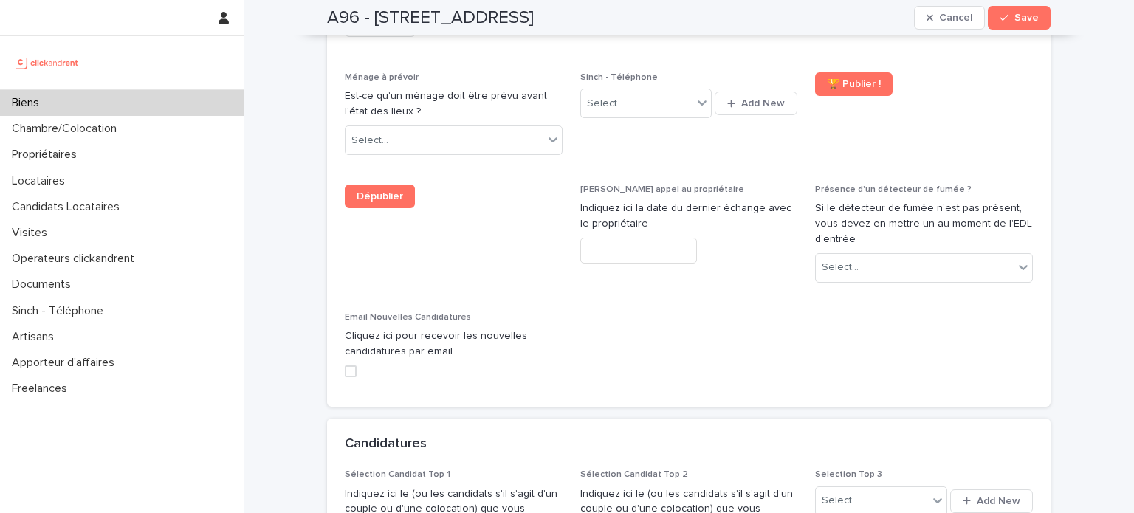
scroll to position [7145, 0]
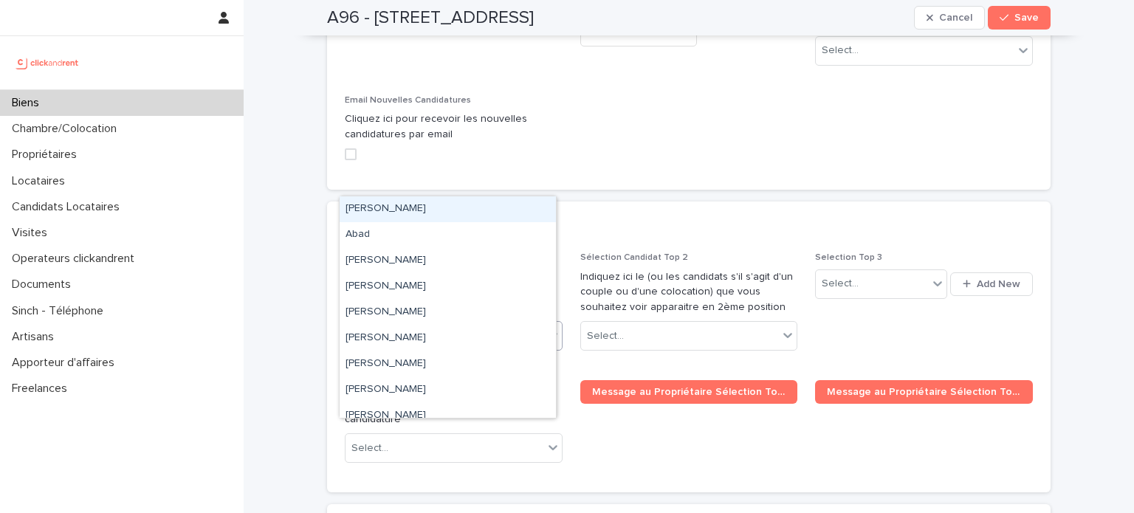
click at [438, 324] on div "Select..." at bounding box center [444, 336] width 198 height 24
paste input "**********"
type input "**********"
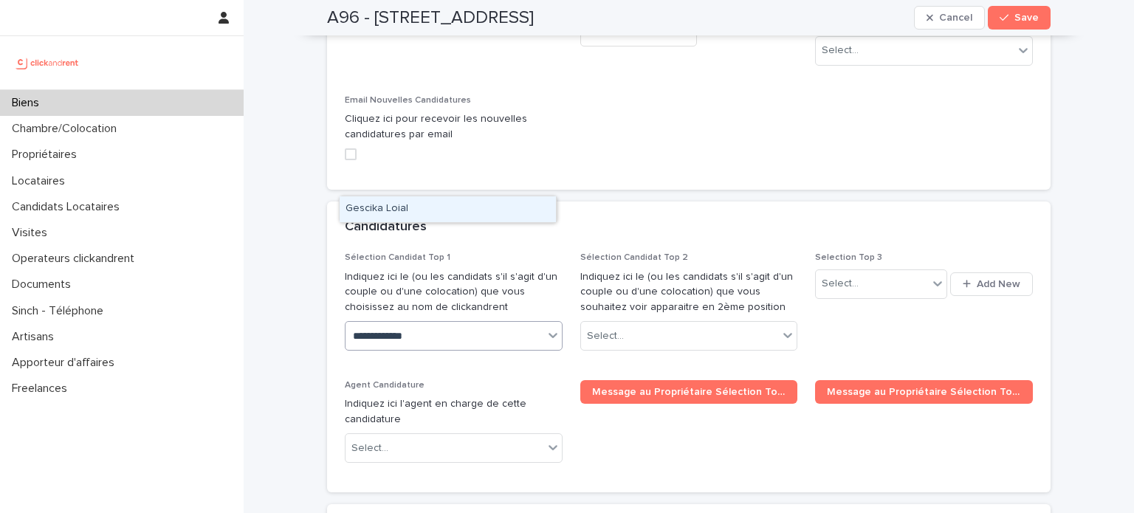
click at [425, 212] on div "Gescika Loial" at bounding box center [447, 209] width 216 height 26
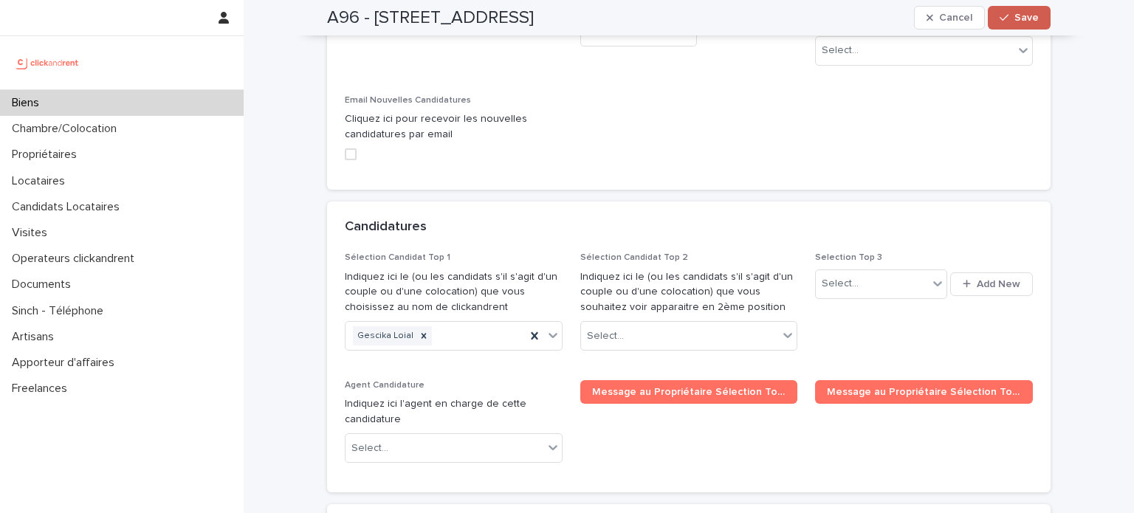
click at [1018, 20] on span "Save" at bounding box center [1026, 18] width 24 height 10
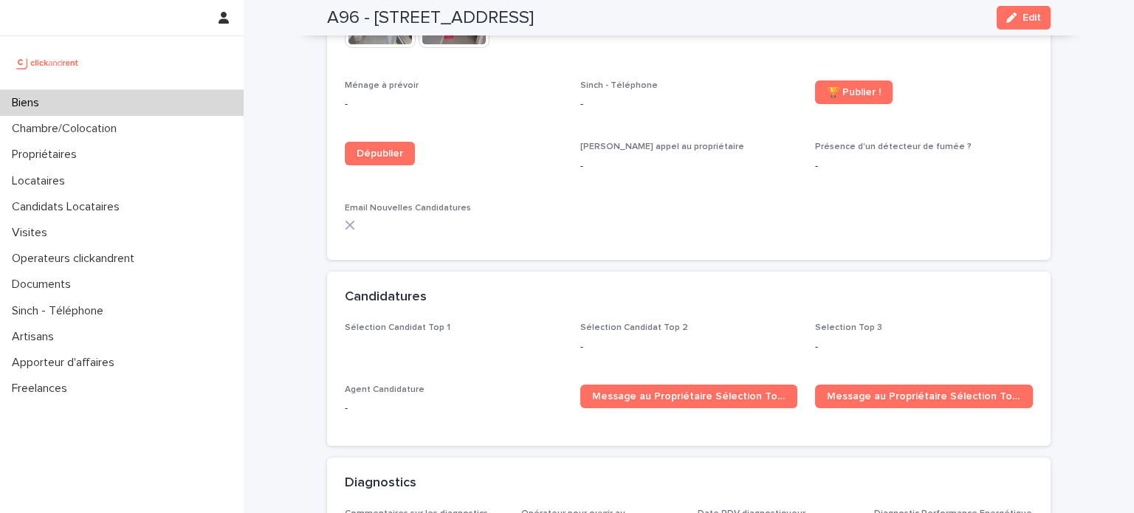
scroll to position [4325, 0]
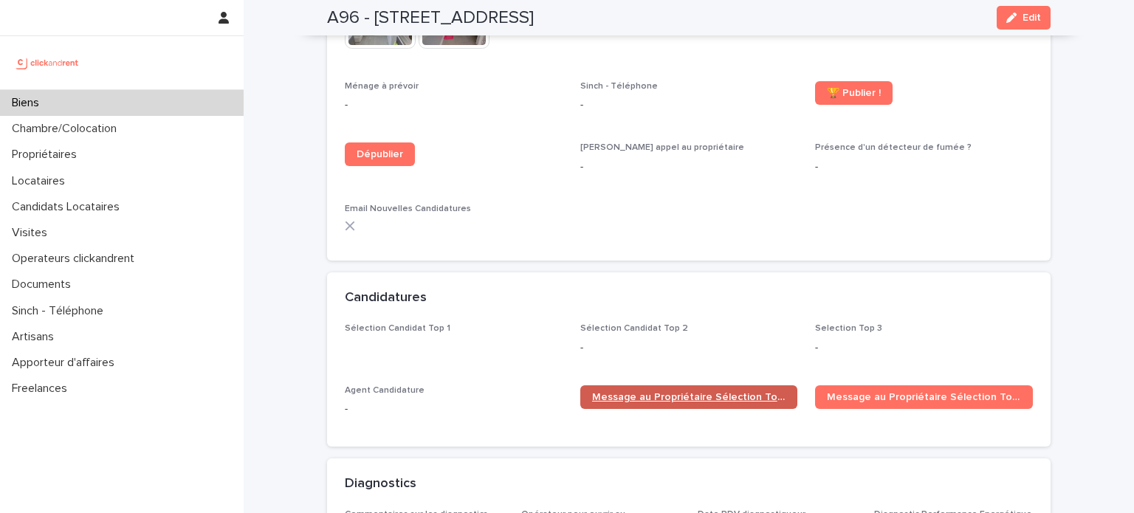
click at [677, 392] on span "Message au Propriétaire Sélection Top 1" at bounding box center [689, 397] width 194 height 10
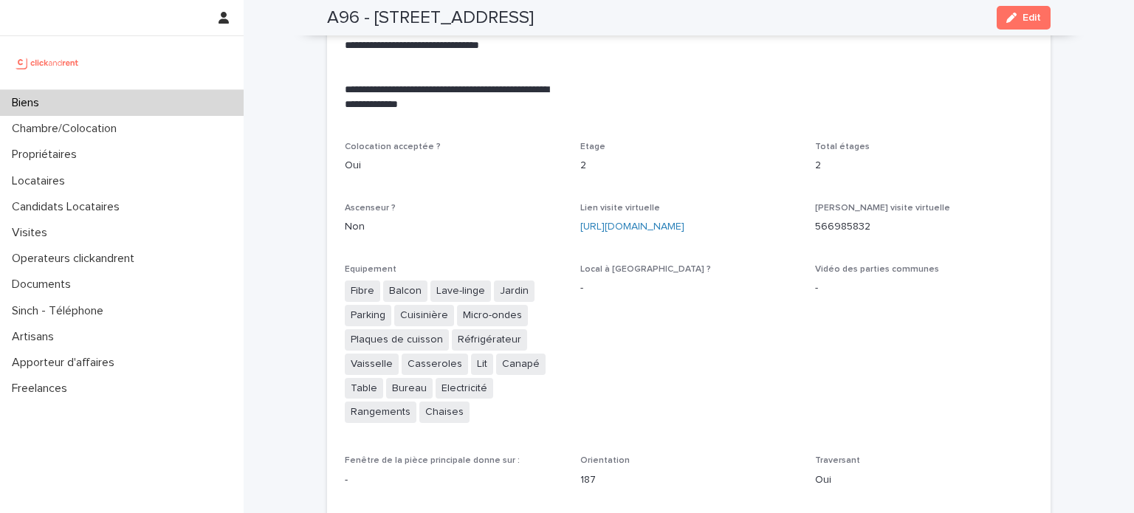
scroll to position [3232, 0]
click at [625, 222] on link "[URL][DOMAIN_NAME]" at bounding box center [632, 227] width 104 height 10
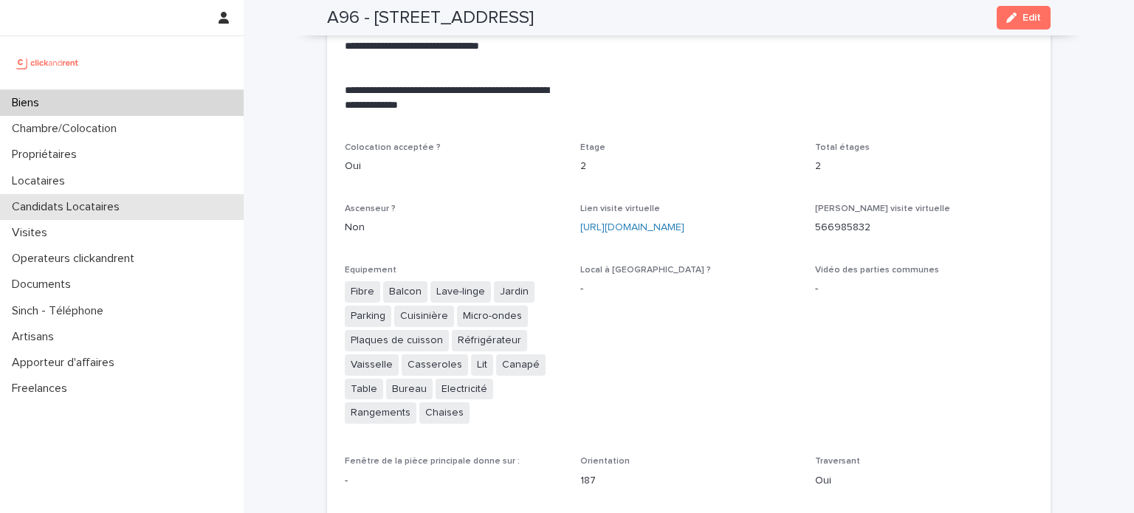
click at [99, 207] on p "Candidats Locataires" at bounding box center [68, 207] width 125 height 14
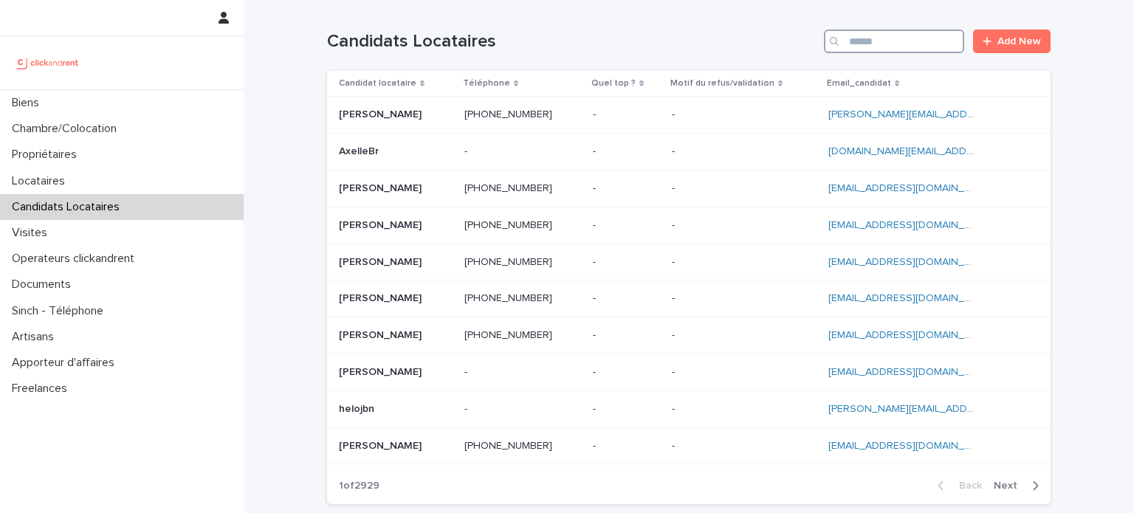
click at [906, 38] on input "Search" at bounding box center [894, 42] width 140 height 24
paste input "**********"
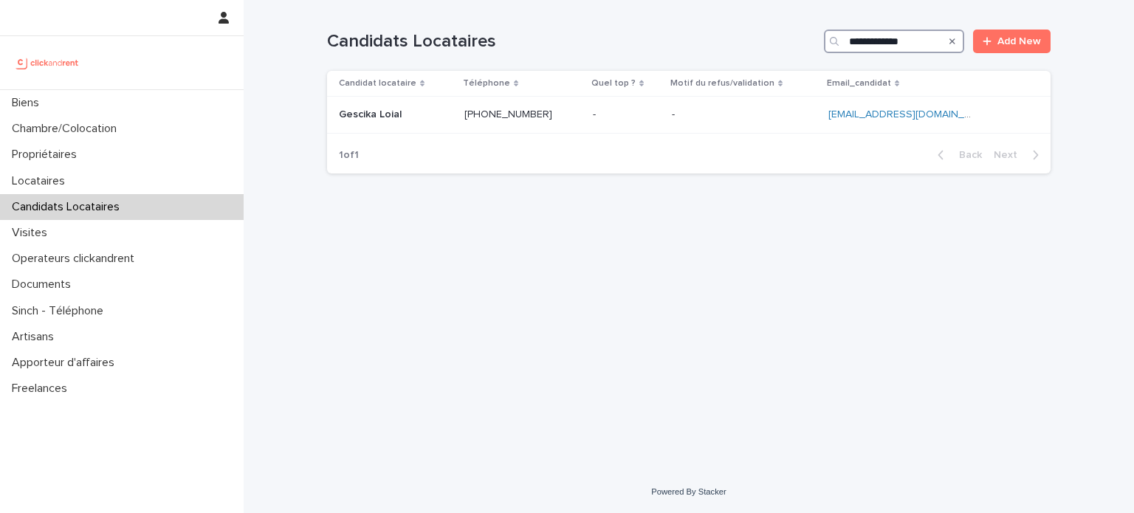
type input "**********"
click at [714, 117] on p at bounding box center [744, 114] width 145 height 13
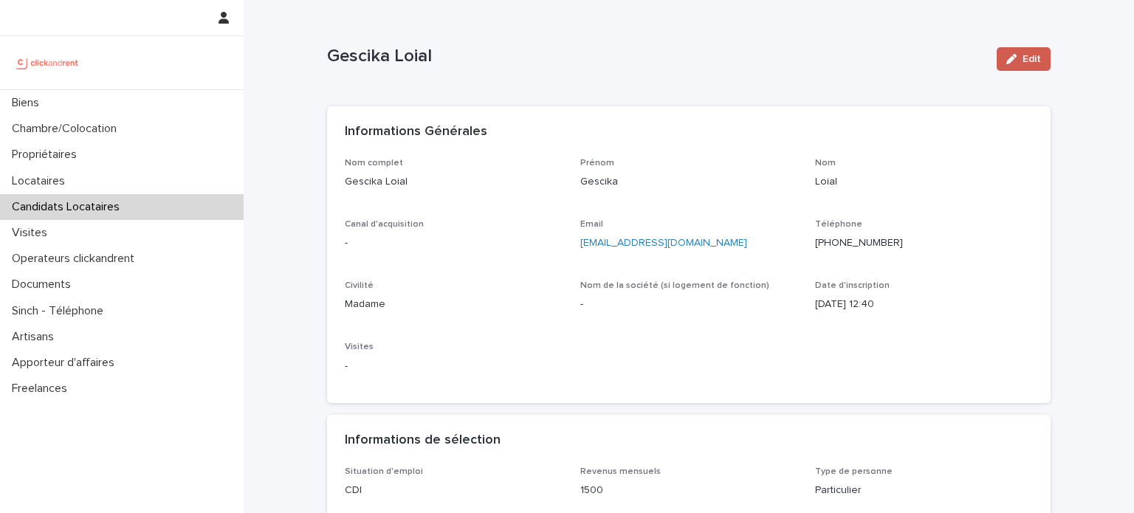
click at [1018, 66] on button "Edit" at bounding box center [1023, 59] width 54 height 24
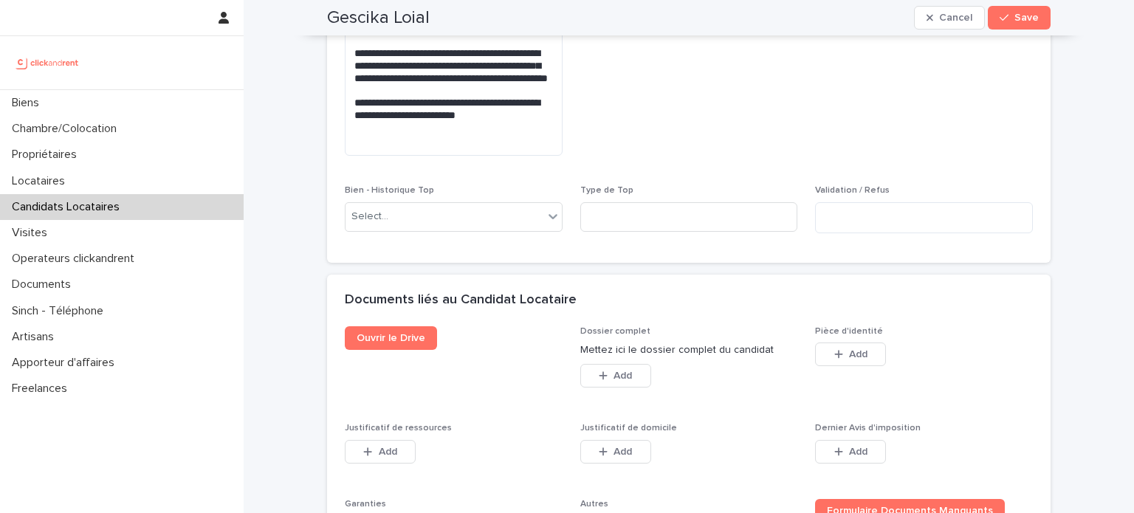
scroll to position [1246, 0]
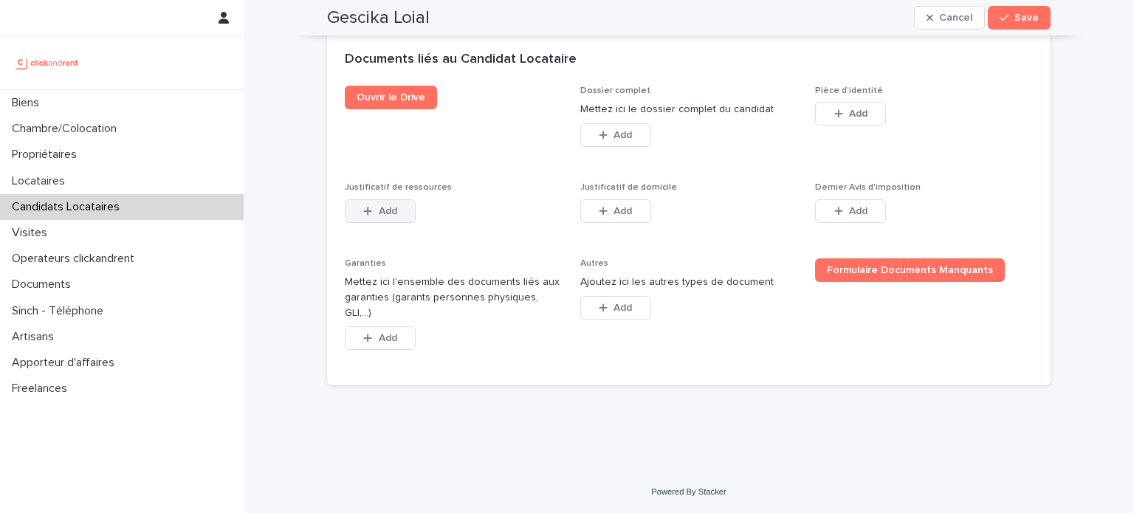
click at [384, 216] on span "Add" at bounding box center [388, 211] width 18 height 10
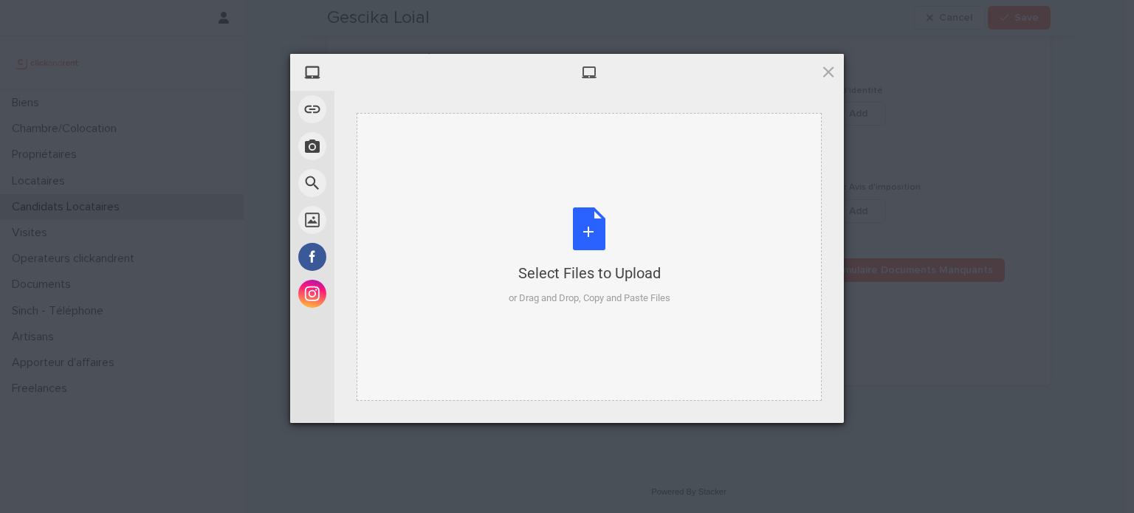
click at [494, 243] on div "Select Files to Upload or Drag and Drop, Copy and Paste Files" at bounding box center [588, 257] width 465 height 288
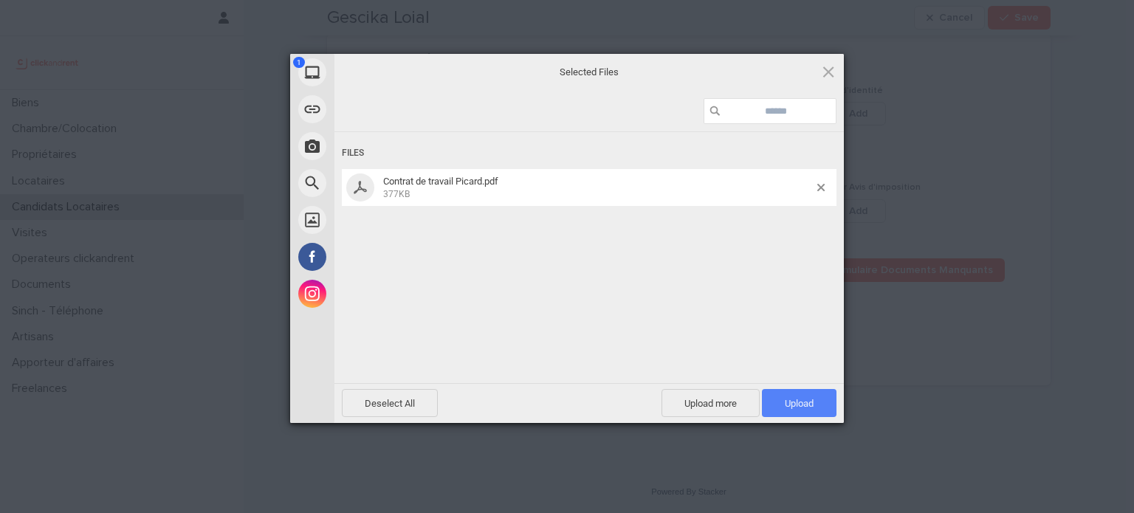
click at [797, 407] on span "Upload 1" at bounding box center [799, 403] width 29 height 11
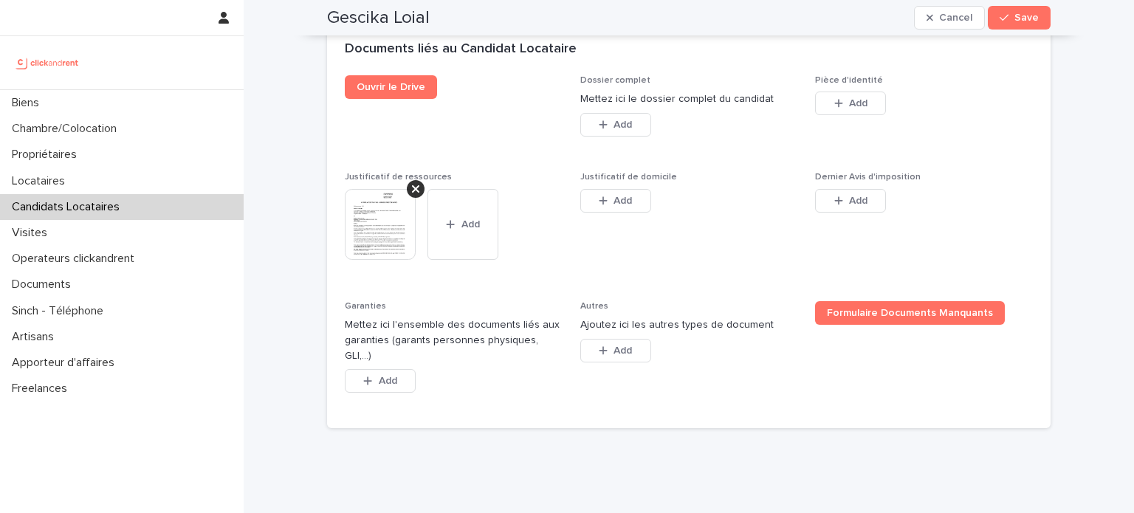
click at [1015, 21] on span "Save" at bounding box center [1026, 18] width 24 height 10
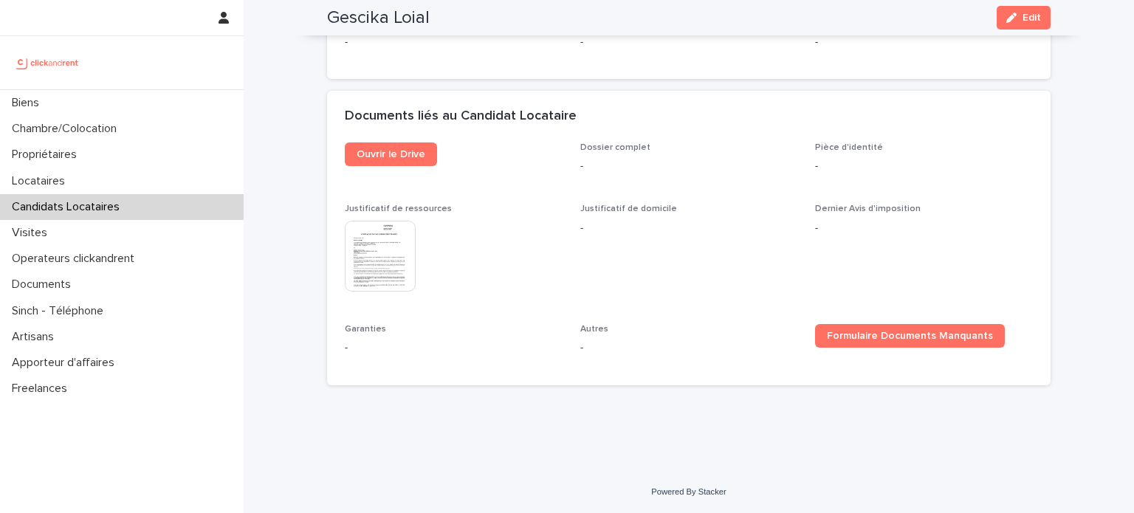
scroll to position [847, 0]
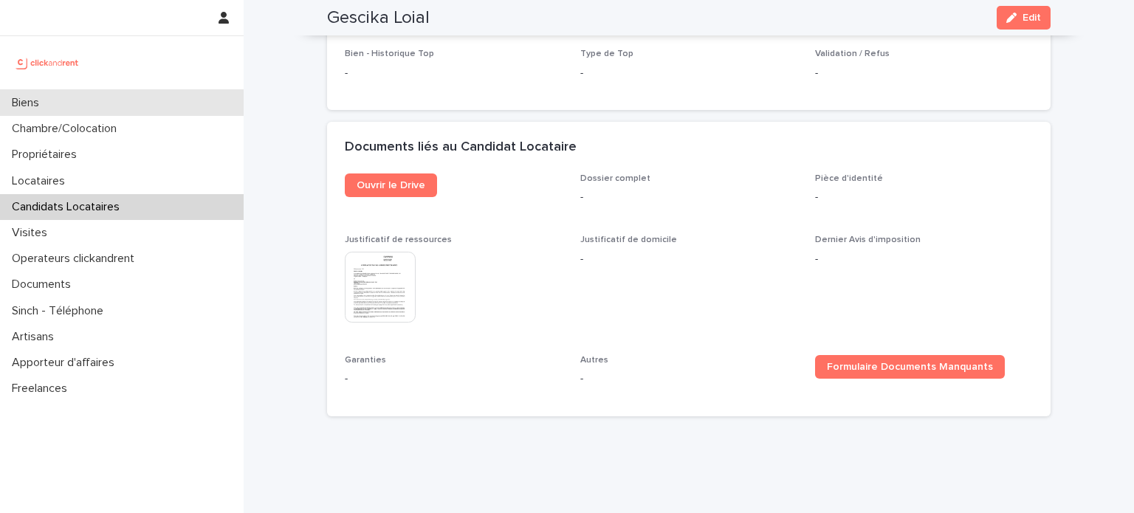
click at [132, 107] on div "Biens" at bounding box center [122, 103] width 244 height 26
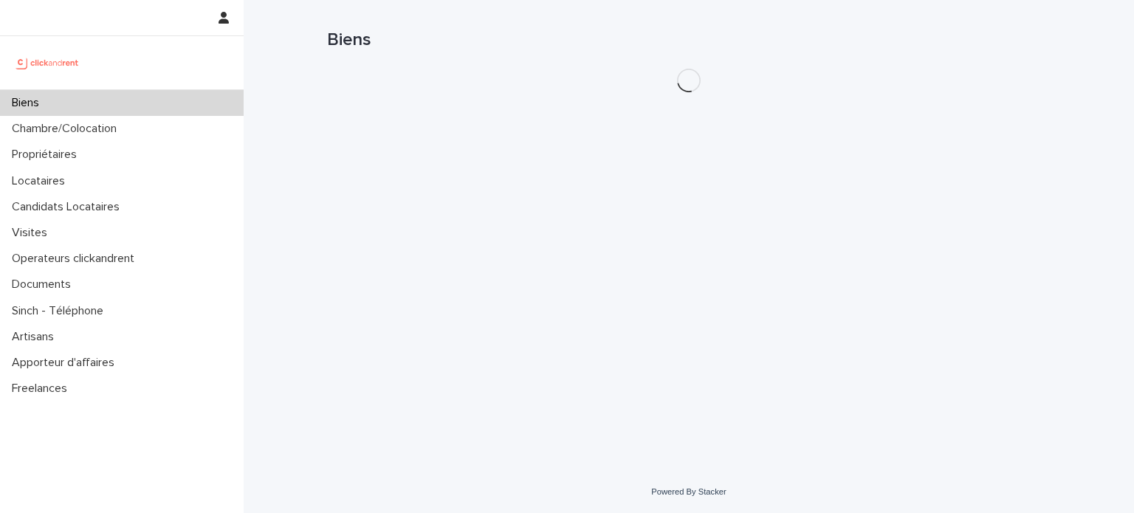
click at [68, 103] on div "Biens" at bounding box center [122, 103] width 244 height 26
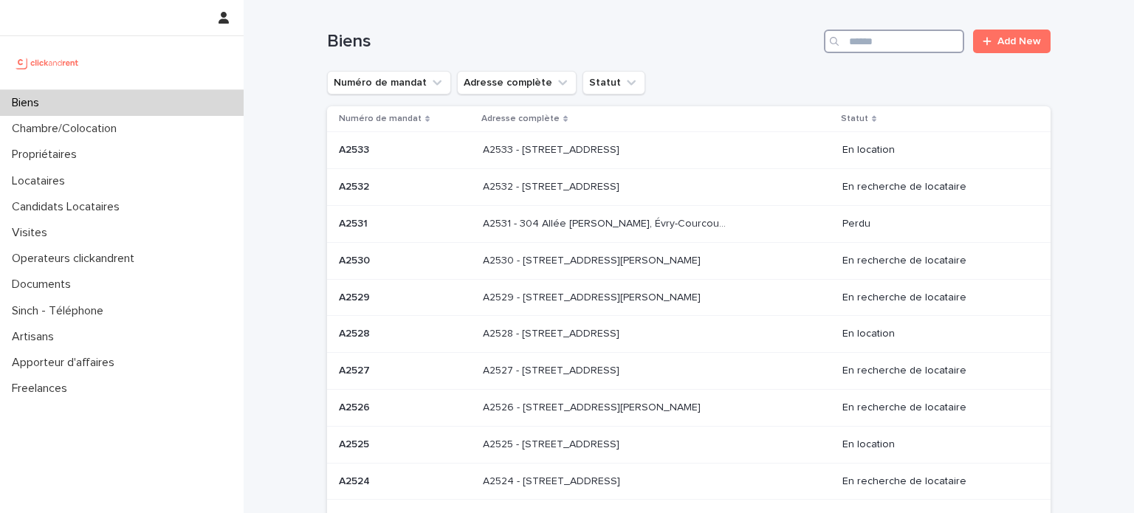
click at [897, 46] on input "Search" at bounding box center [894, 42] width 140 height 24
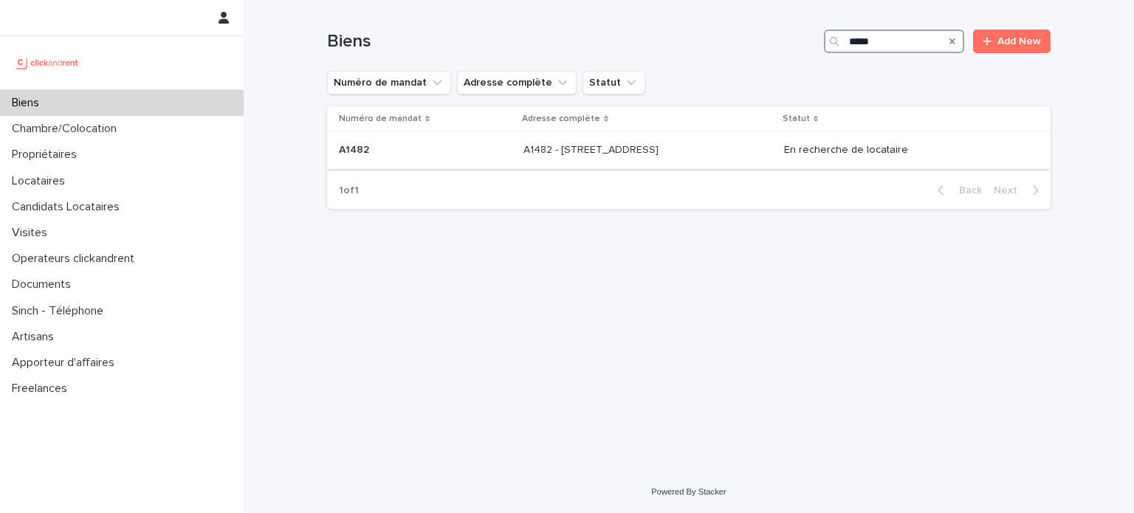
type input "*****"
click at [748, 139] on div "A1482 - [STREET_ADDRESS][GEOGRAPHIC_DATA] A1482 - [STREET_ADDRESS]" at bounding box center [647, 150] width 249 height 24
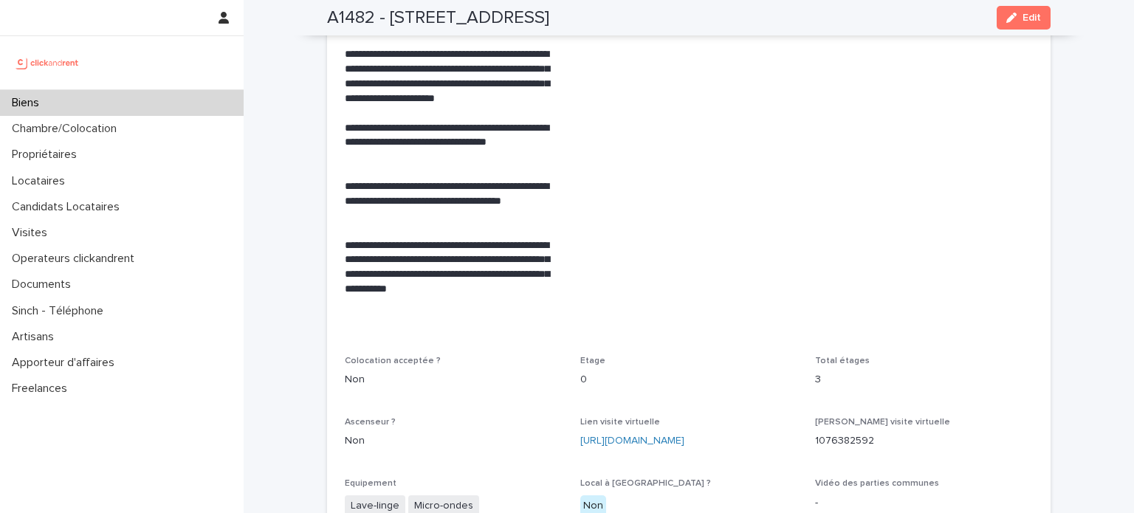
scroll to position [2892, 0]
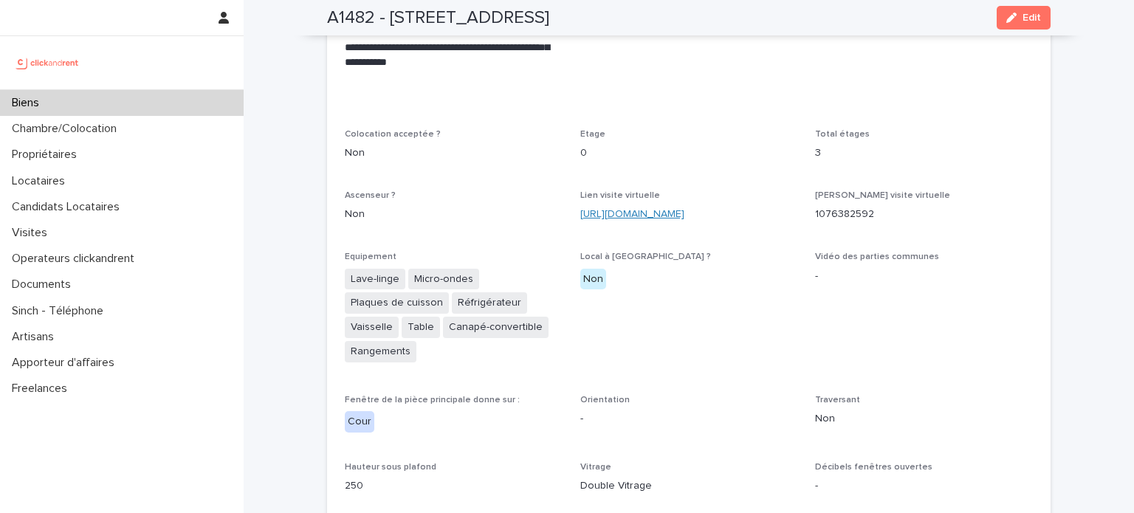
click at [684, 209] on link "[URL][DOMAIN_NAME]" at bounding box center [632, 214] width 104 height 10
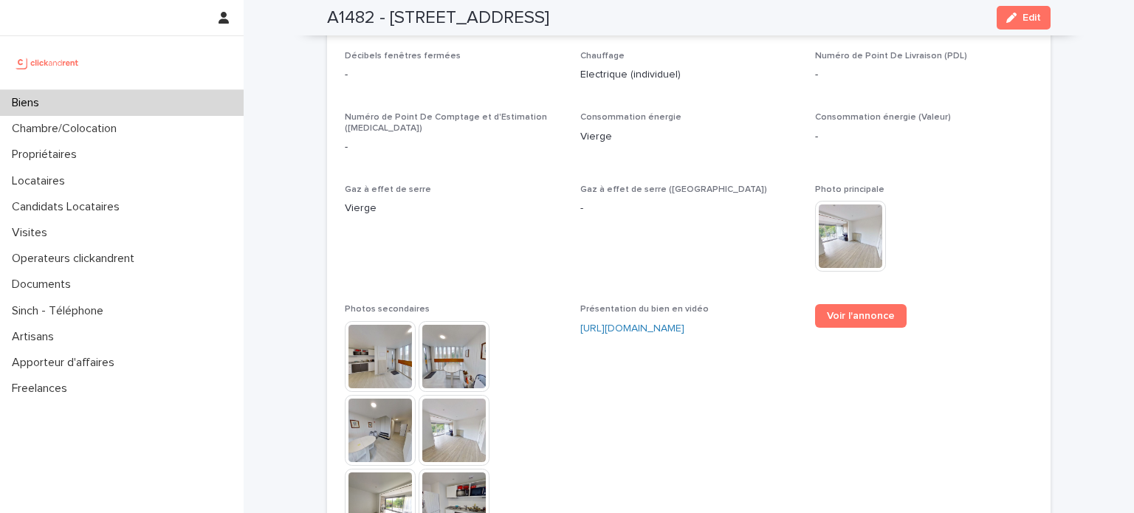
scroll to position [3335, 0]
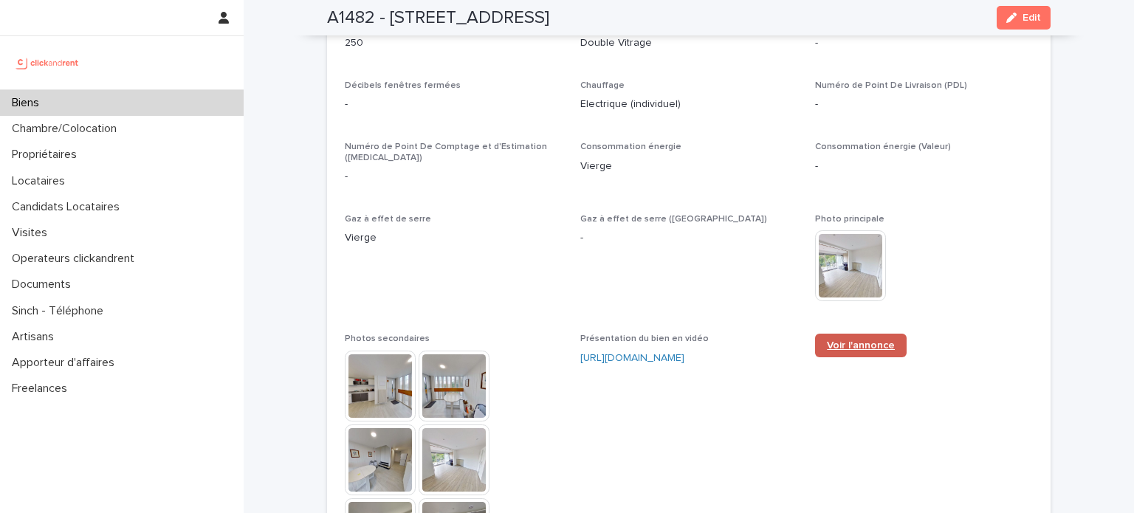
click at [852, 340] on span "Voir l'annonce" at bounding box center [861, 345] width 68 height 10
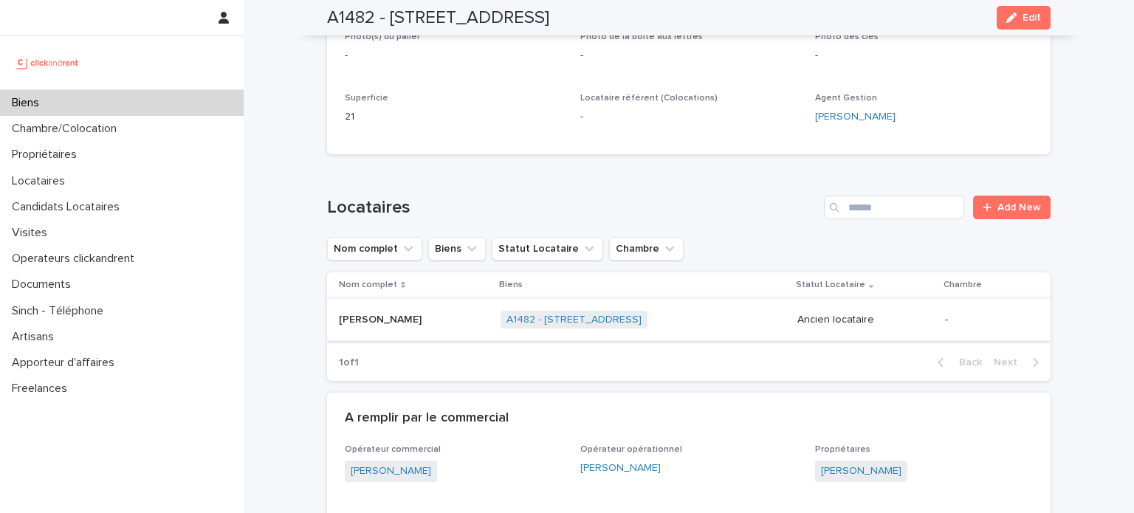
scroll to position [703, 0]
